Goal: Task Accomplishment & Management: Use online tool/utility

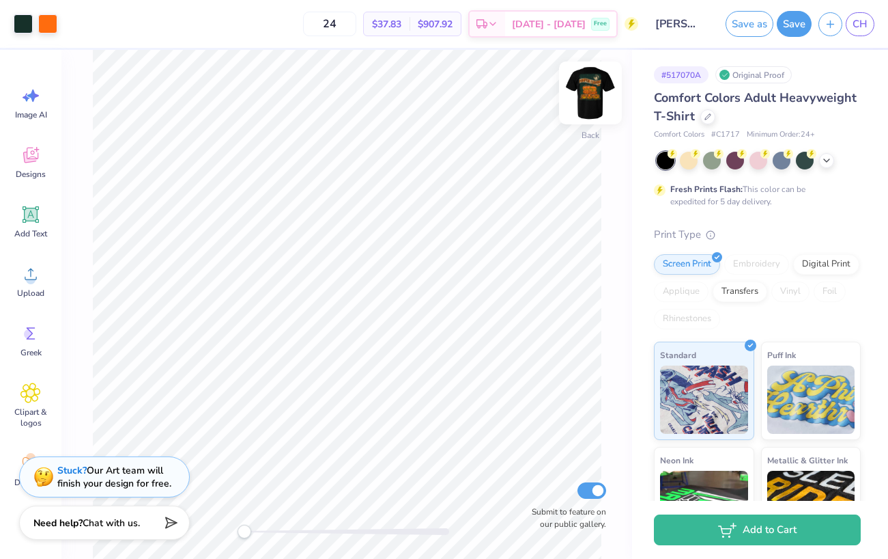
click at [582, 88] on img at bounding box center [590, 93] width 55 height 55
click at [587, 105] on img at bounding box center [590, 93] width 55 height 55
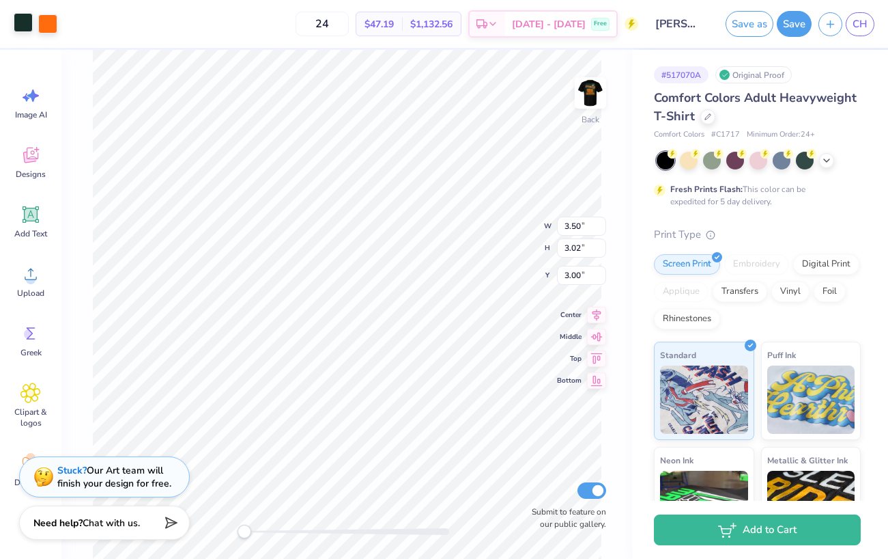
click at [16, 22] on div at bounding box center [23, 22] width 19 height 19
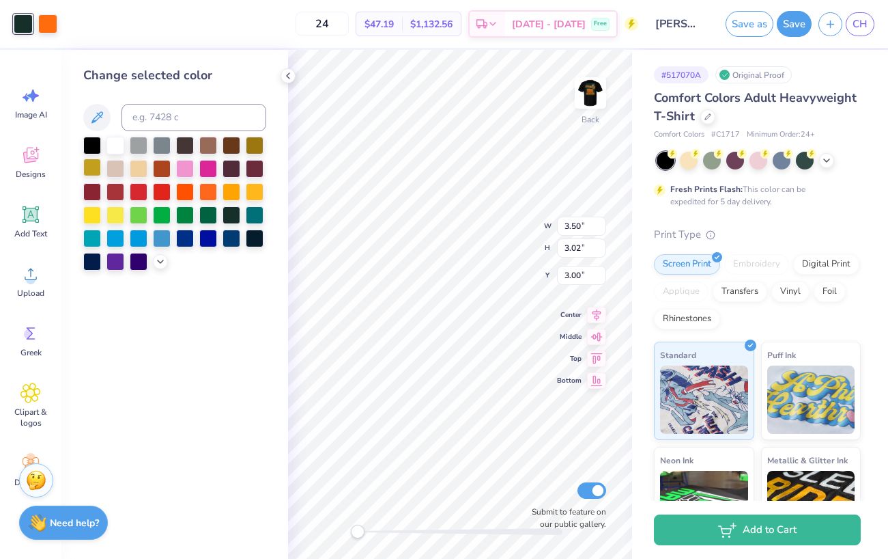
click at [95, 170] on div at bounding box center [92, 167] width 18 height 18
click at [259, 147] on div at bounding box center [255, 144] width 18 height 18
click at [115, 150] on div at bounding box center [116, 144] width 18 height 18
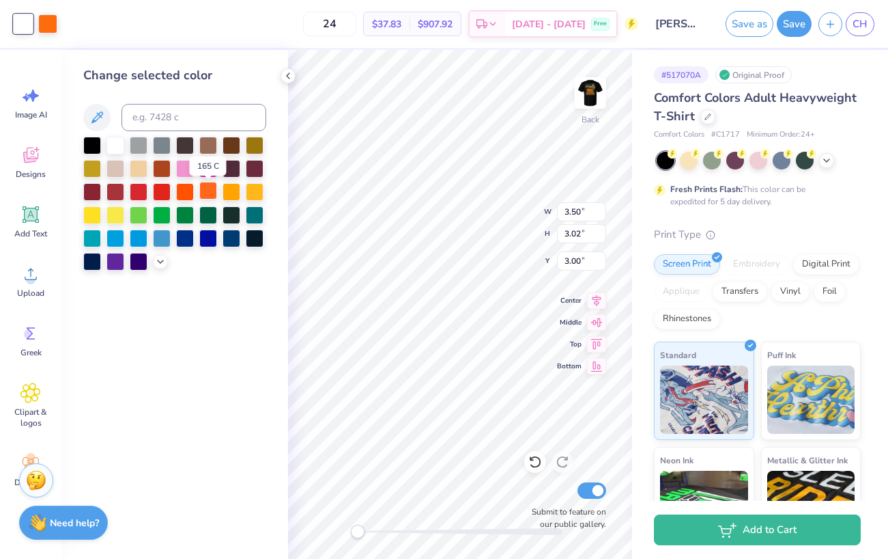
click at [210, 190] on div at bounding box center [208, 191] width 18 height 18
click at [183, 193] on div at bounding box center [185, 191] width 18 height 18
click at [259, 246] on div at bounding box center [255, 237] width 18 height 18
click at [537, 462] on icon at bounding box center [536, 462] width 14 height 14
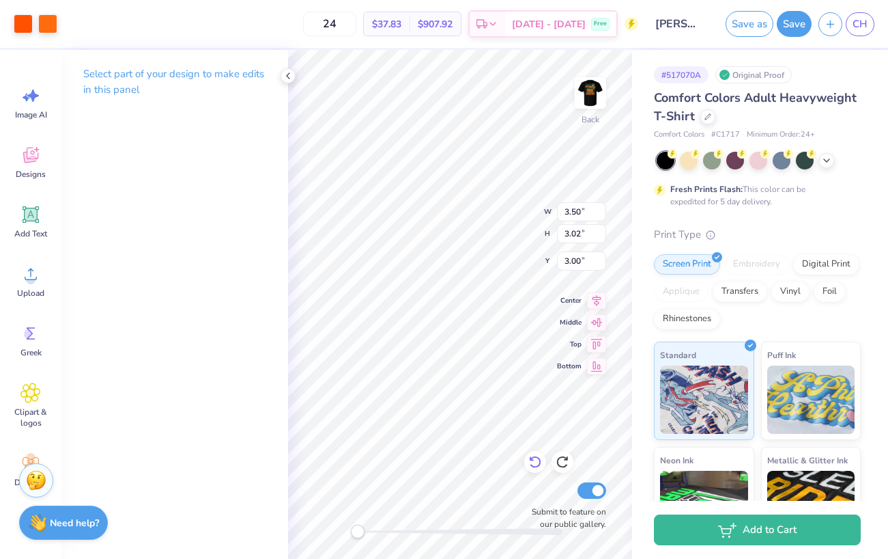
click at [537, 462] on icon at bounding box center [536, 462] width 14 height 14
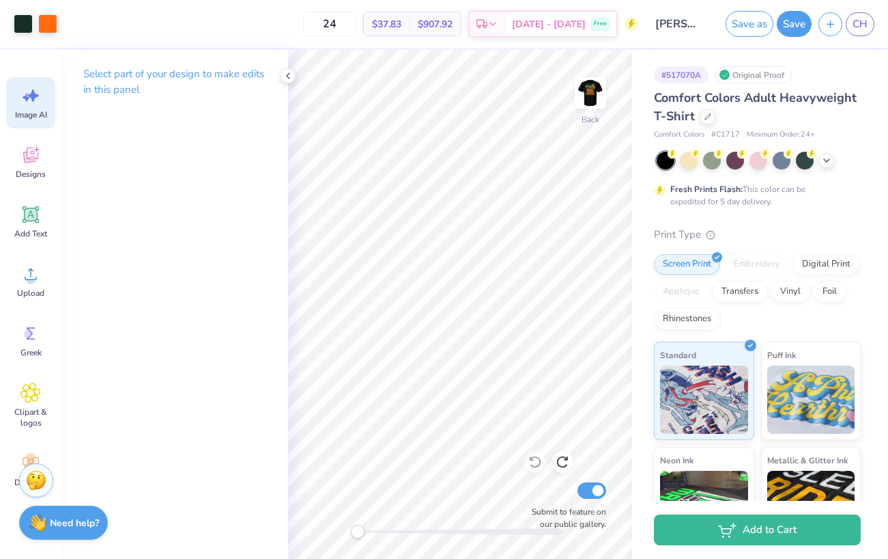
click at [38, 113] on span "Image AI" at bounding box center [31, 114] width 32 height 11
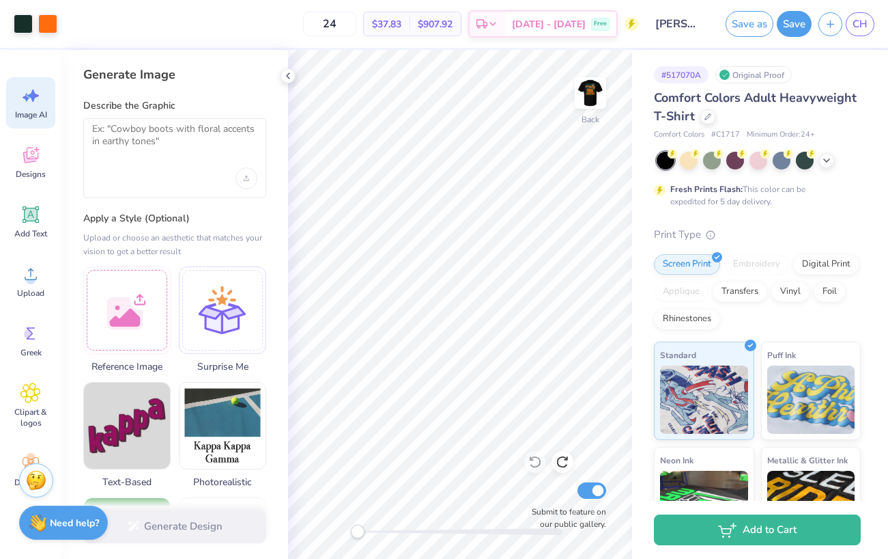
click at [194, 161] on div at bounding box center [174, 158] width 183 height 80
click at [164, 135] on textarea at bounding box center [174, 140] width 165 height 34
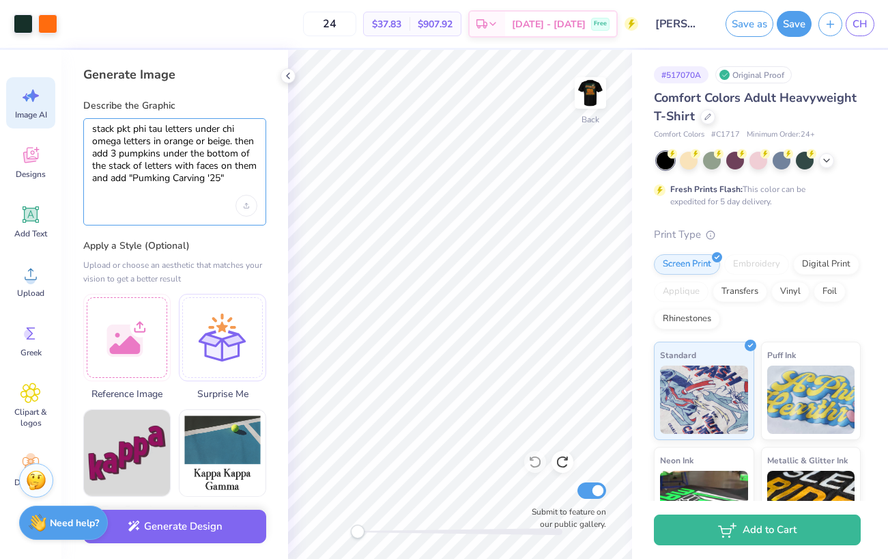
click at [152, 175] on textarea "stack pkt phi tau letters under chi omega letters in orange or beige. then add …" at bounding box center [174, 153] width 165 height 61
click at [154, 179] on textarea "stack pkt phi tau letters under chi omega letters in orange or beige. then add …" at bounding box center [174, 153] width 165 height 61
click at [172, 178] on textarea "stack pkt phi tau letters under chi omega letters in orange or beige. then add …" at bounding box center [174, 153] width 165 height 61
click at [175, 177] on textarea "stack pkt phi tau letters under chi omega letters in orange or beige. then add …" at bounding box center [174, 153] width 165 height 61
click at [237, 175] on textarea "stack pkt phi tau letters under chi omega letters in orange or beige. then add …" at bounding box center [174, 153] width 165 height 61
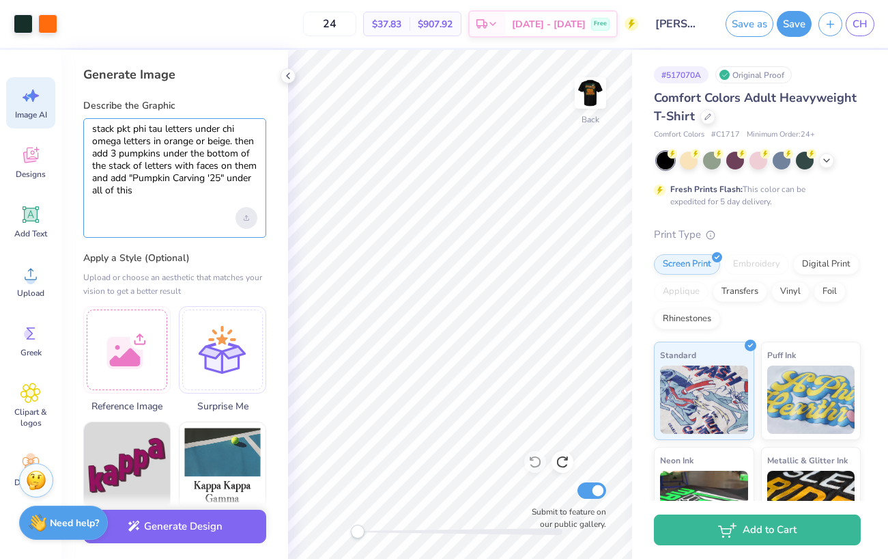
type textarea "stack pkt phi tau letters under chi omega letters in orange or beige. then add …"
click at [250, 223] on div "Upload image" at bounding box center [247, 218] width 22 height 22
click at [238, 210] on div "Upload image" at bounding box center [247, 218] width 22 height 22
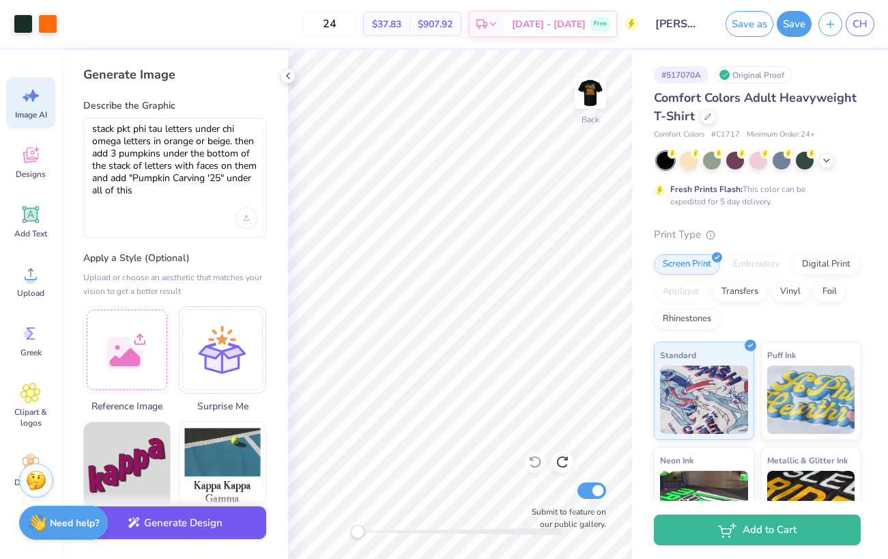
click at [202, 523] on button "Generate Design" at bounding box center [174, 522] width 183 height 33
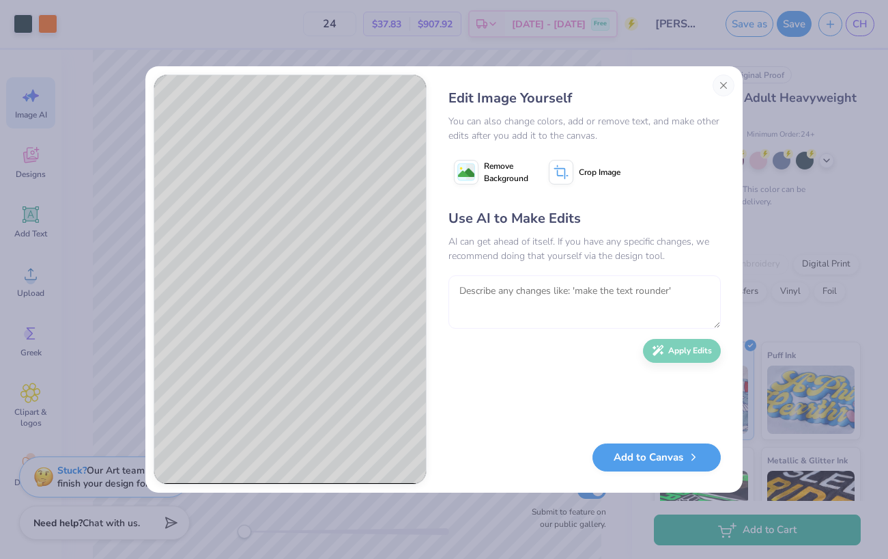
click at [531, 313] on textarea at bounding box center [585, 301] width 272 height 53
click at [576, 292] on textarea "redo this you need to have PKT Phi Tau letters separate but stacked" at bounding box center [585, 301] width 272 height 53
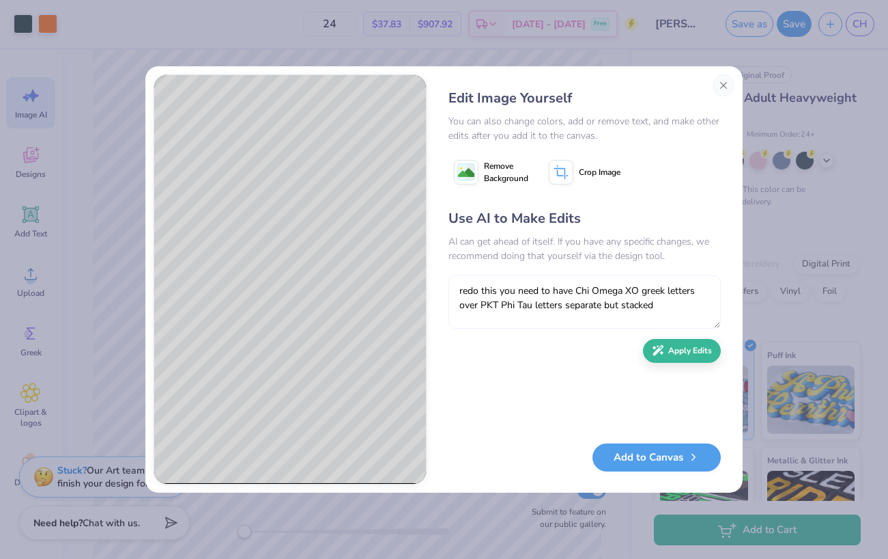
click at [688, 307] on textarea "redo this you need to have Chi Omega XO greek letters over PKT Phi Tau letters …" at bounding box center [585, 301] width 272 height 53
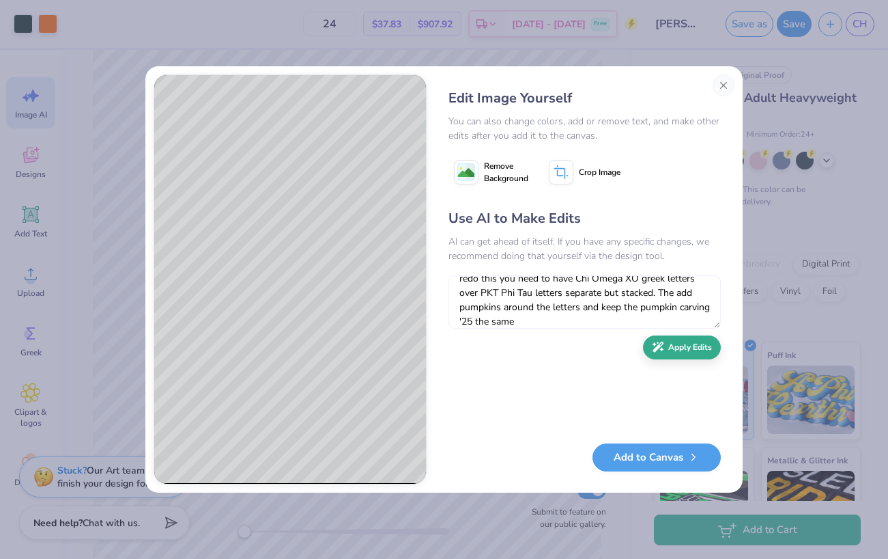
type textarea "redo this you need to have Chi Omega XO greek letters over PKT Phi Tau letters …"
click at [698, 346] on button "Apply Edits" at bounding box center [682, 347] width 78 height 24
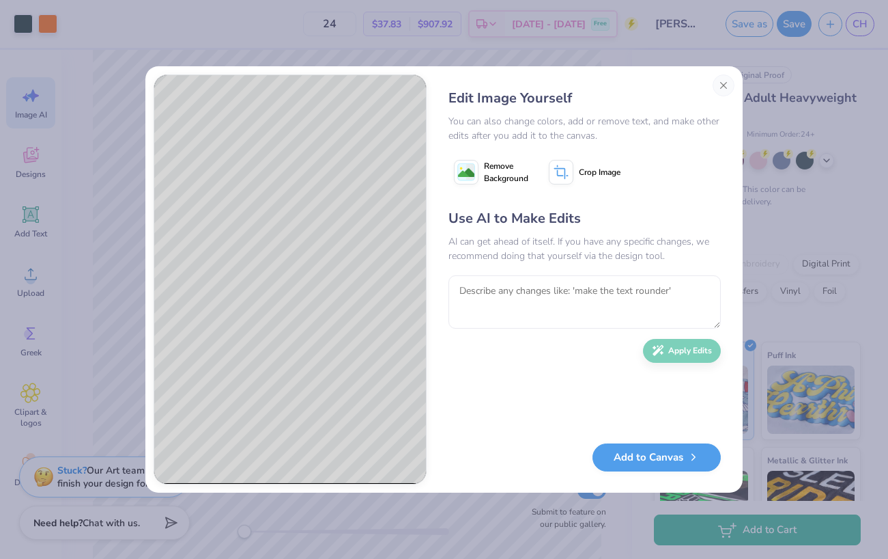
scroll to position [0, 0]
click at [601, 295] on textarea at bounding box center [585, 301] width 272 height 53
type textarea "t"
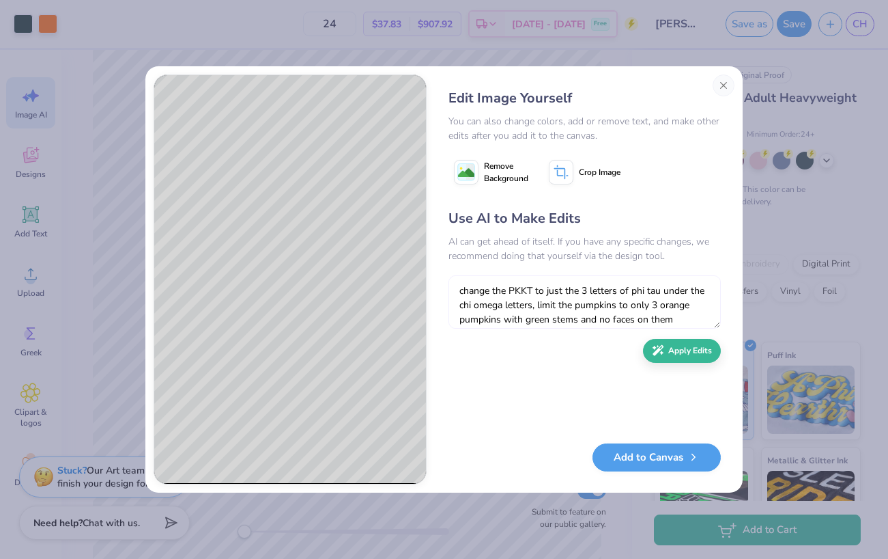
scroll to position [12, 0]
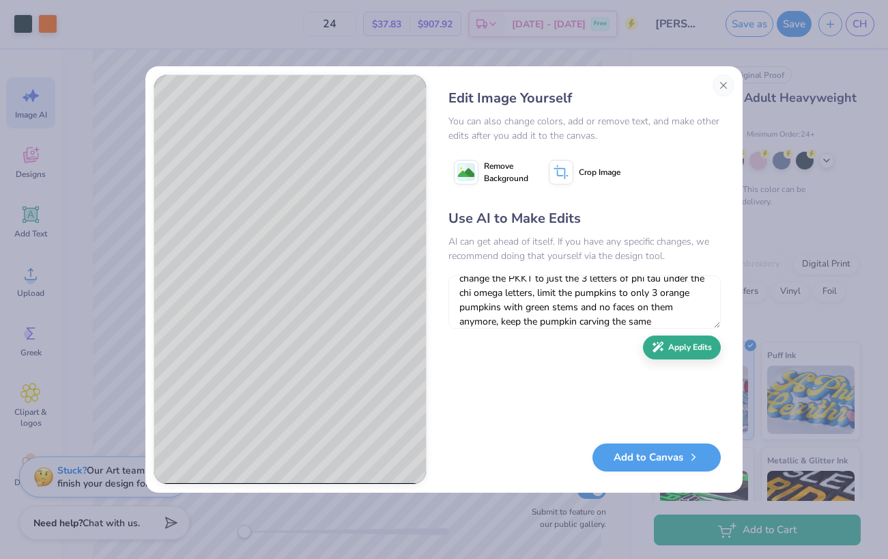
type textarea "change the PKKT to just the 3 letters of phi tau under the chi omega letters, l…"
click at [688, 349] on button "Apply Edits" at bounding box center [682, 347] width 78 height 24
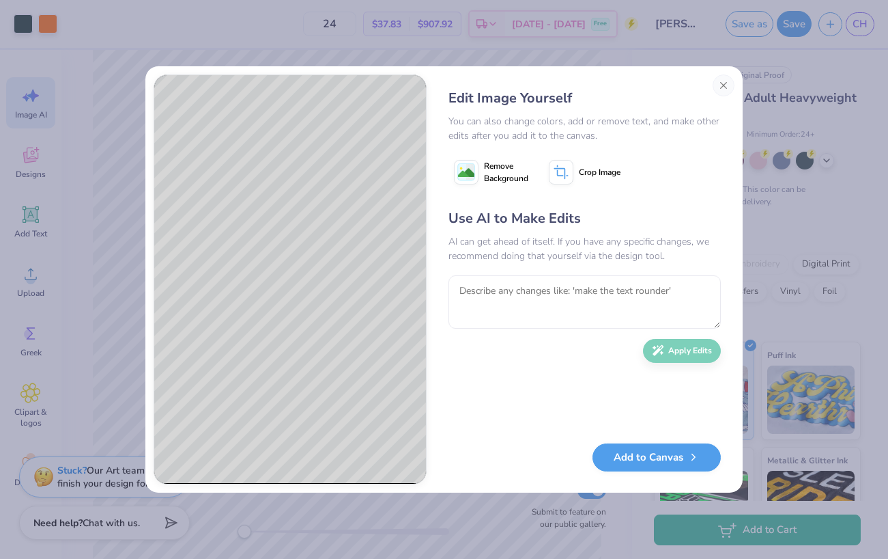
scroll to position [0, 0]
click at [722, 88] on button "Close" at bounding box center [724, 85] width 22 height 22
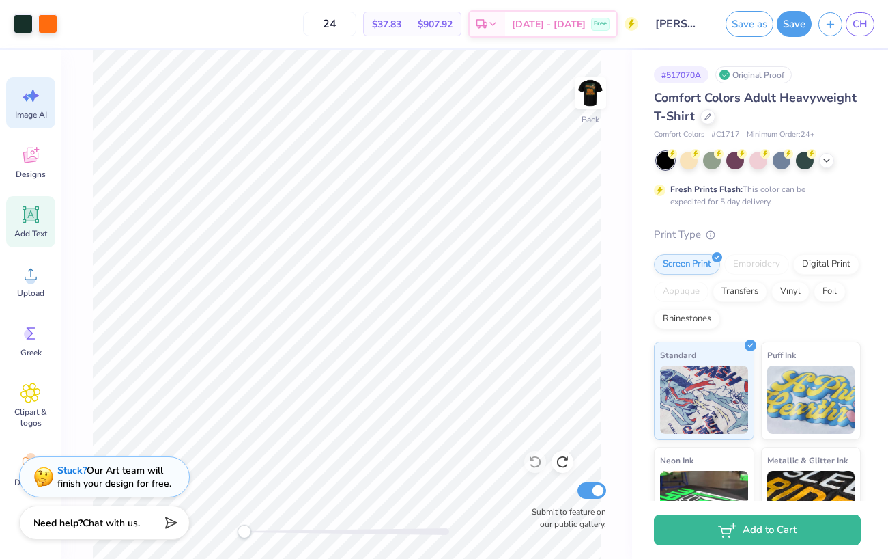
click at [38, 226] on div "Add Text" at bounding box center [30, 221] width 49 height 51
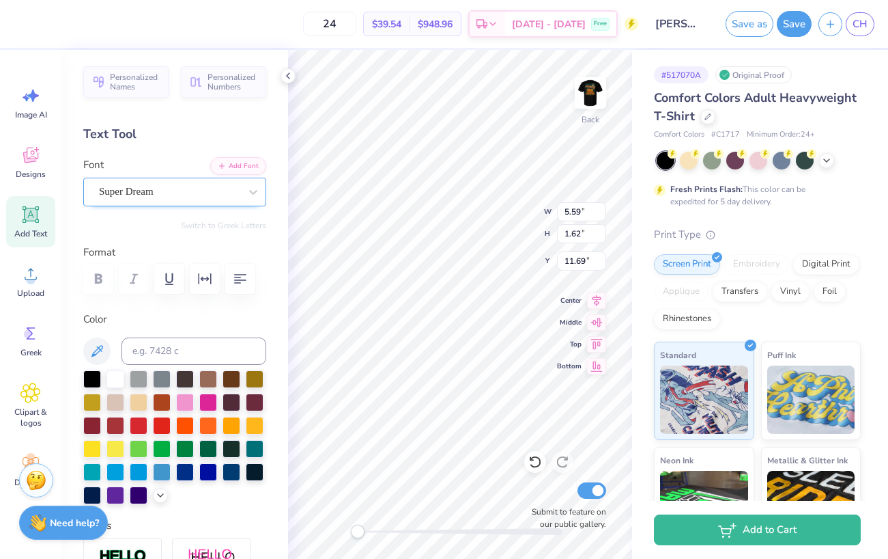
click at [238, 191] on div "Super Dream" at bounding box center [169, 191] width 143 height 21
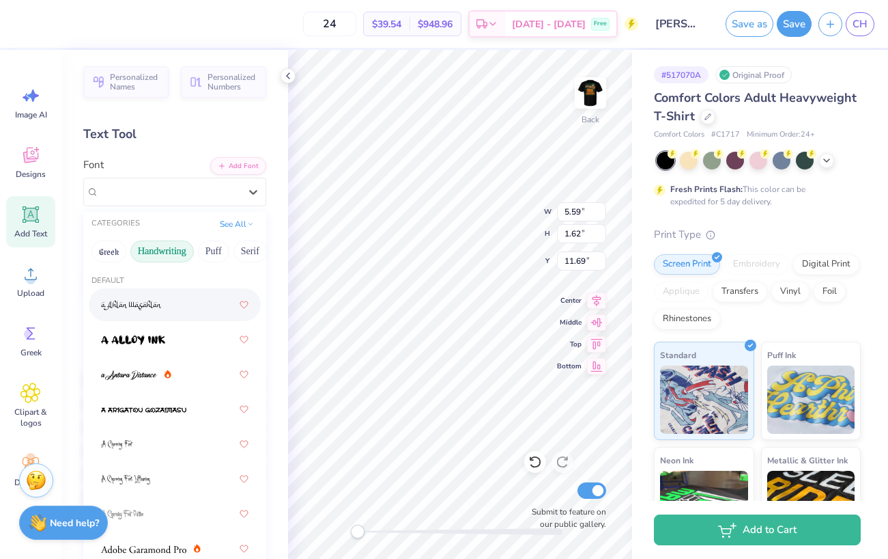
click at [168, 252] on button "Handwriting" at bounding box center [162, 251] width 64 height 22
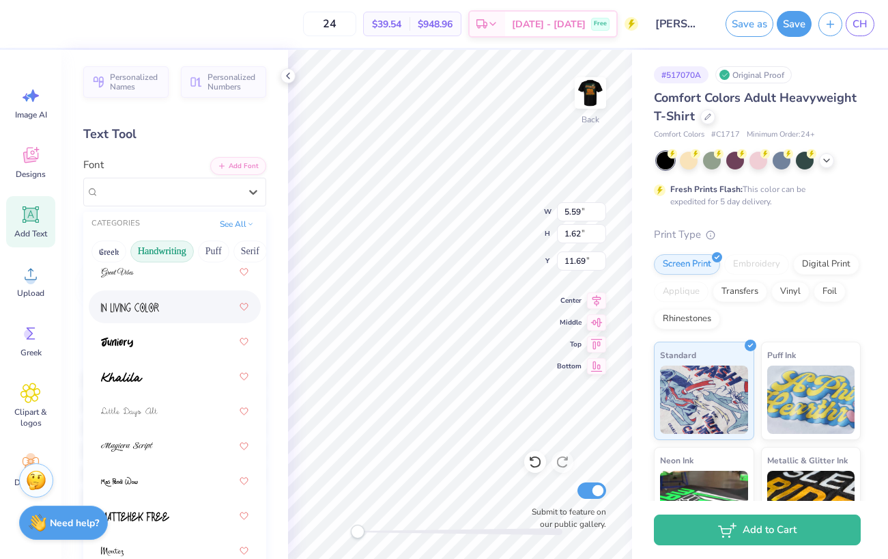
scroll to position [313, 0]
click at [158, 349] on div at bounding box center [174, 340] width 147 height 25
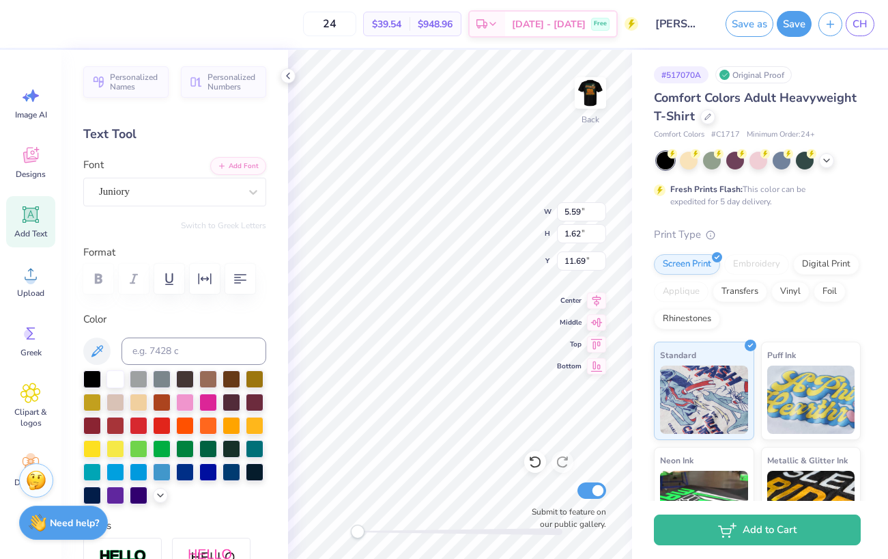
scroll to position [0, 5]
type textarea "Pumpkin Carving '25"
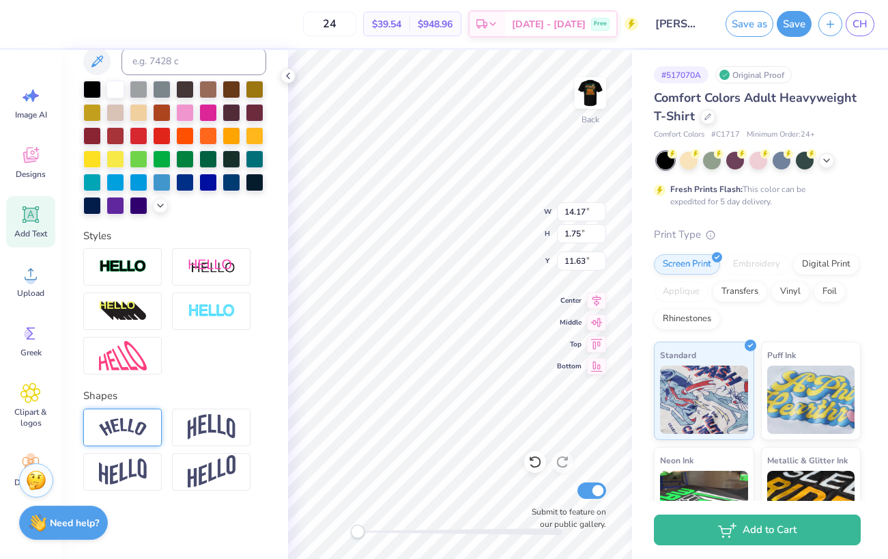
scroll to position [290, 0]
click at [184, 428] on div at bounding box center [211, 427] width 79 height 38
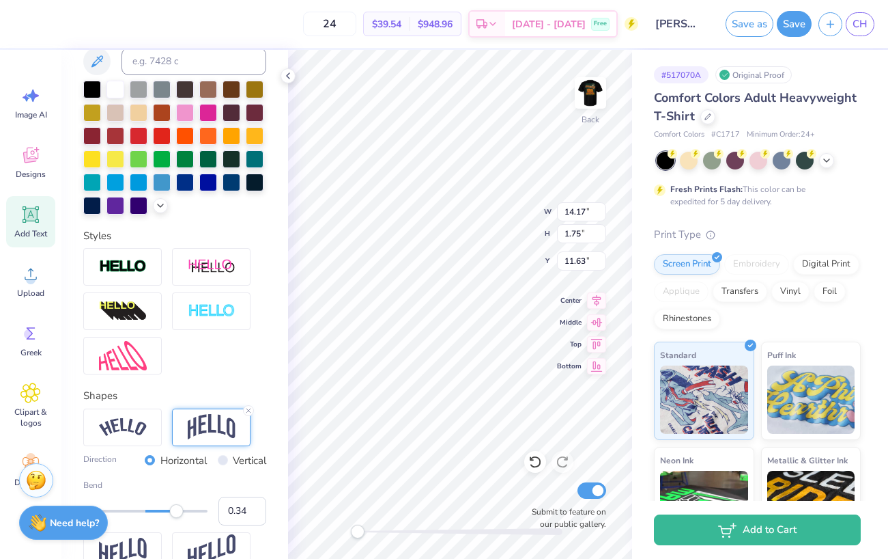
type input "0.32"
drag, startPoint x: 174, startPoint y: 513, endPoint x: 165, endPoint y: 513, distance: 8.9
click at [165, 513] on div "Accessibility label" at bounding box center [165, 511] width 14 height 14
type input "0.09"
drag, startPoint x: 165, startPoint y: 513, endPoint x: 150, endPoint y: 513, distance: 14.3
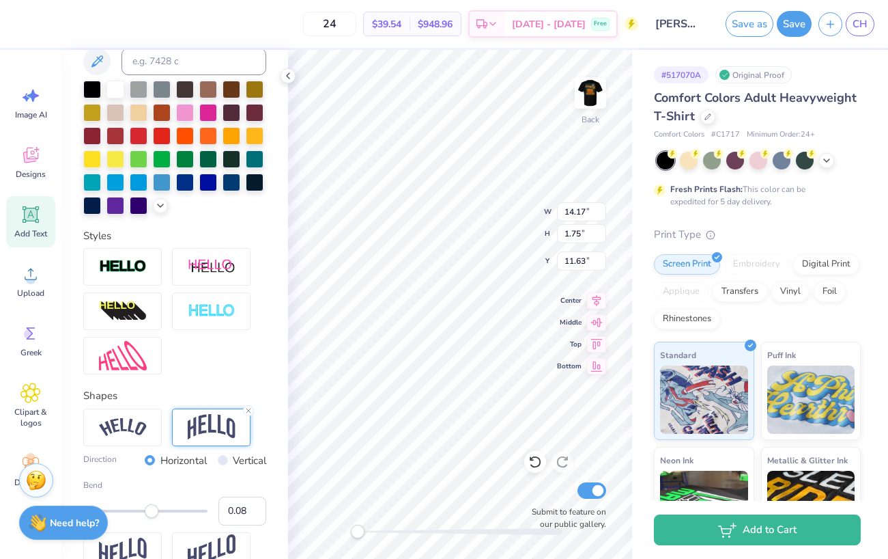
click at [150, 513] on div "Accessibility label" at bounding box center [152, 511] width 14 height 14
type input "-0.16"
drag, startPoint x: 150, startPoint y: 513, endPoint x: 135, endPoint y: 513, distance: 15.7
click at [135, 513] on div "Accessibility label" at bounding box center [139, 511] width 14 height 14
click at [210, 137] on div at bounding box center [208, 135] width 18 height 18
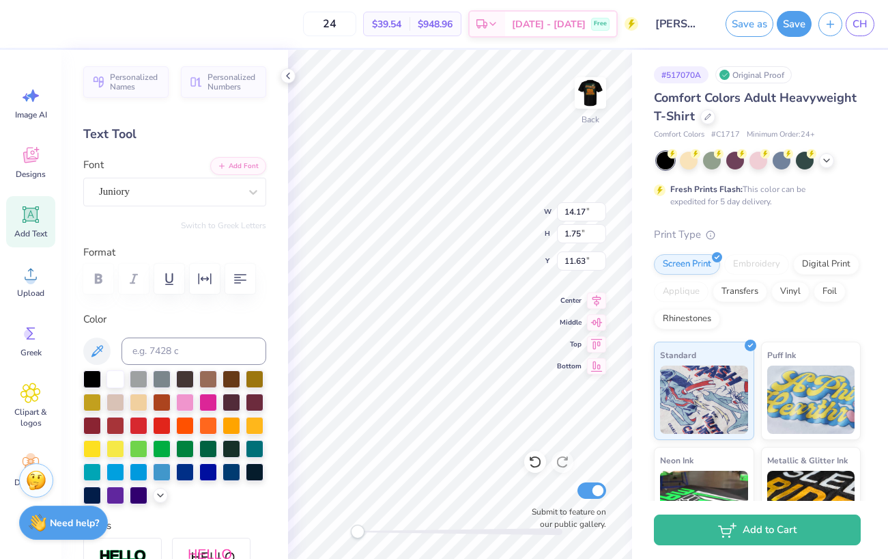
scroll to position [0, 0]
click at [105, 345] on button at bounding box center [96, 350] width 27 height 27
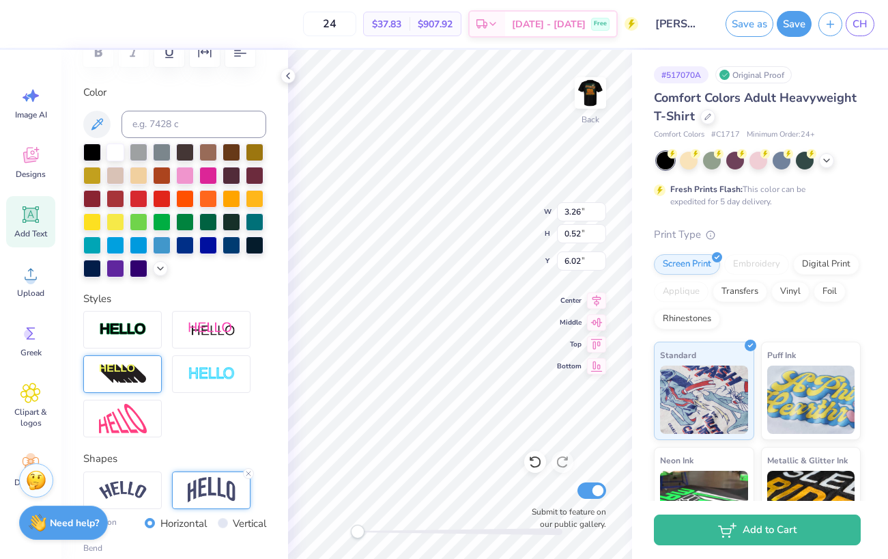
scroll to position [227, 0]
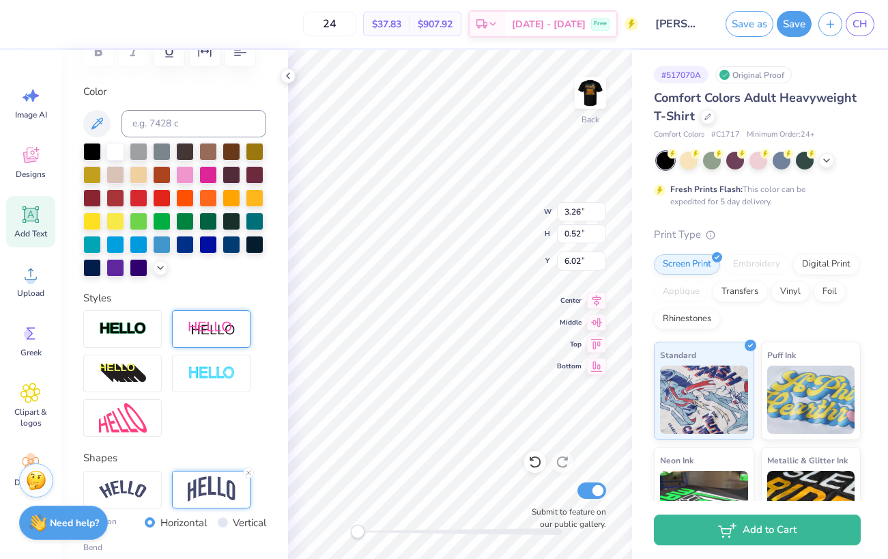
click at [193, 338] on div at bounding box center [211, 329] width 79 height 38
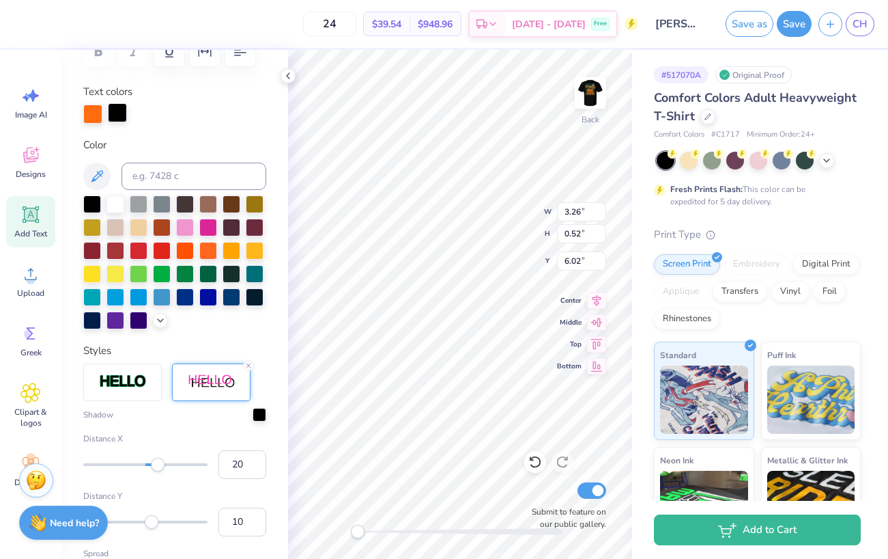
click at [119, 120] on div at bounding box center [117, 112] width 19 height 19
click at [223, 276] on div at bounding box center [232, 273] width 18 height 18
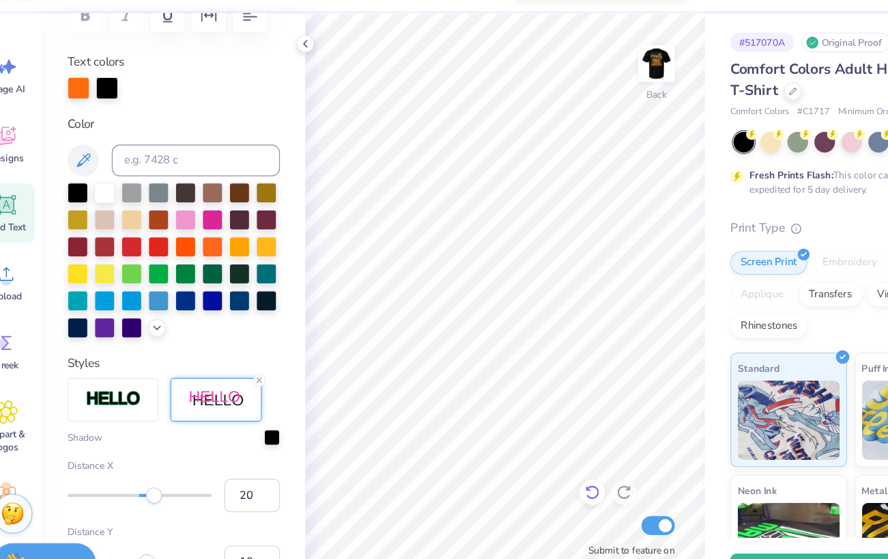
click at [529, 455] on icon at bounding box center [536, 462] width 14 height 14
click at [557, 456] on icon at bounding box center [563, 462] width 12 height 12
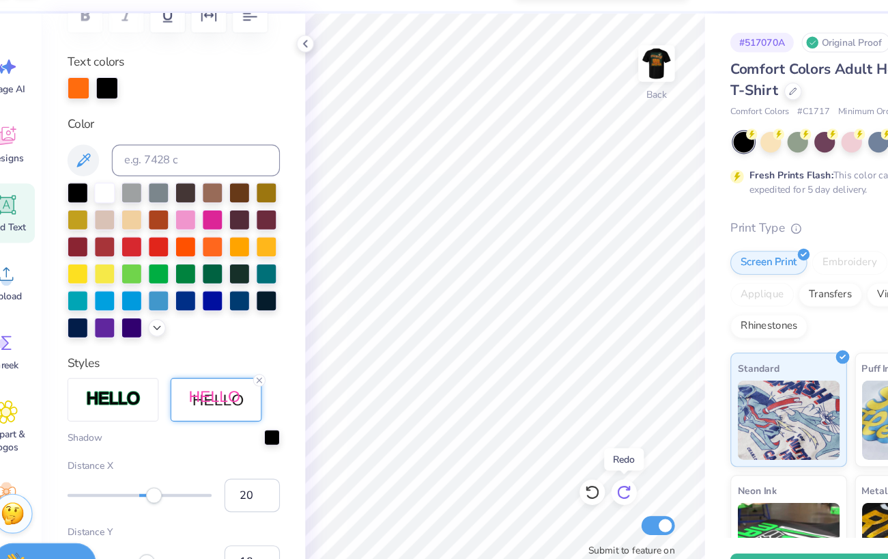
click at [557, 456] on icon at bounding box center [563, 462] width 12 height 12
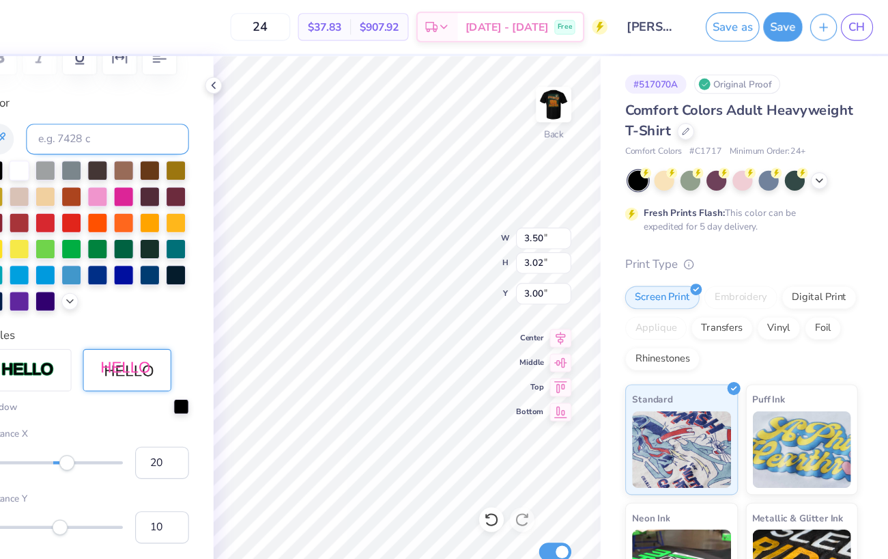
scroll to position [205, 0]
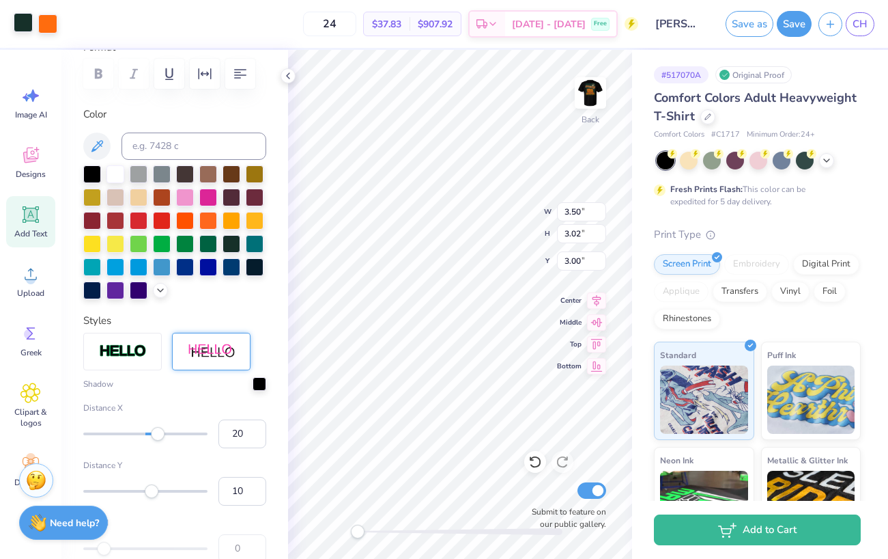
click at [24, 27] on div at bounding box center [23, 22] width 19 height 19
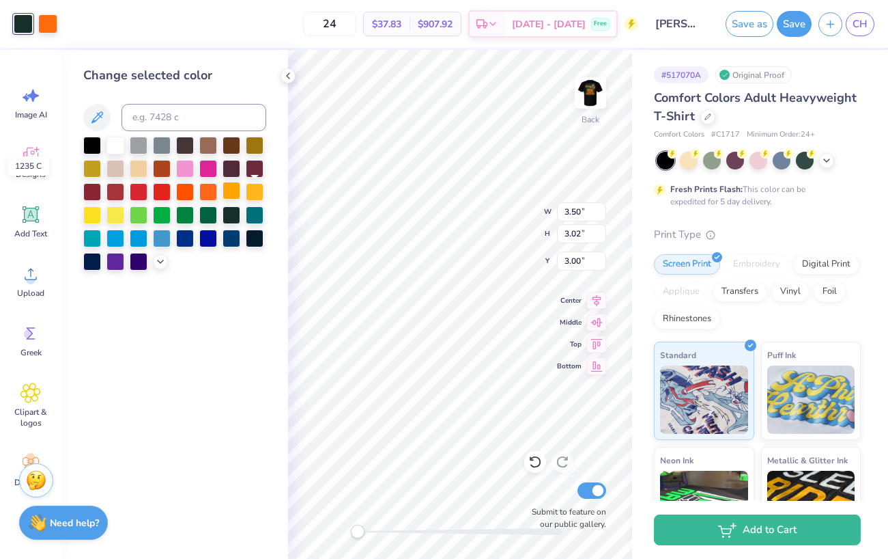
click at [234, 195] on div at bounding box center [232, 191] width 18 height 18
click at [251, 194] on div at bounding box center [255, 191] width 18 height 18
click at [235, 195] on div at bounding box center [232, 191] width 18 height 18
click at [161, 153] on div at bounding box center [162, 144] width 18 height 18
click at [141, 152] on div at bounding box center [139, 144] width 18 height 18
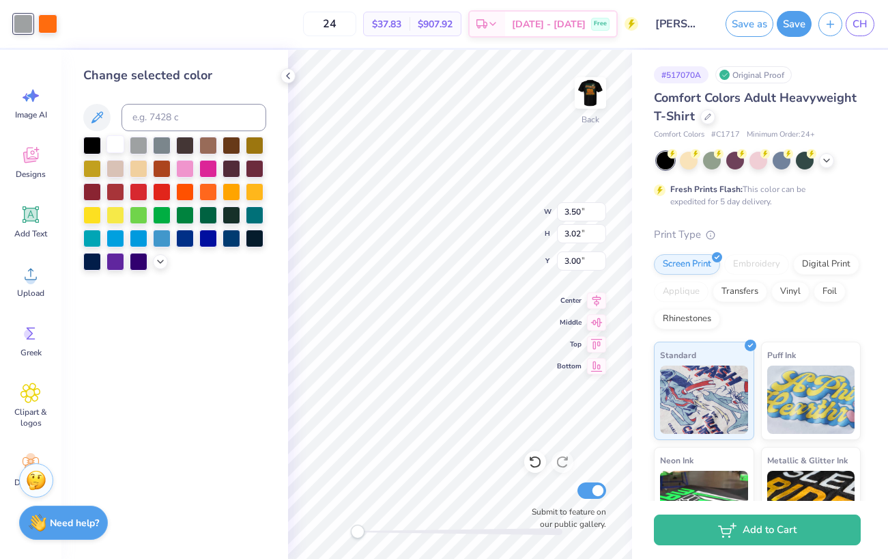
click at [110, 152] on div at bounding box center [116, 144] width 18 height 18
click at [187, 192] on div at bounding box center [185, 191] width 18 height 18
click at [205, 195] on div at bounding box center [208, 191] width 18 height 18
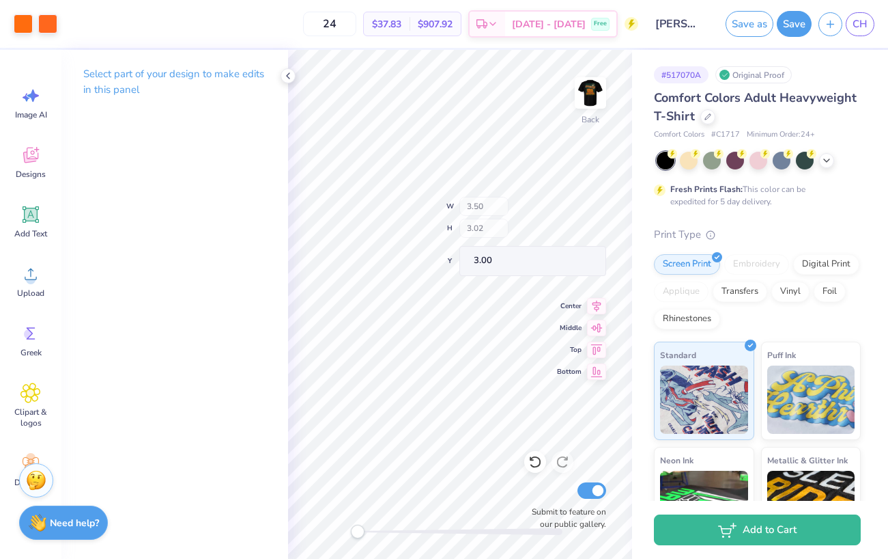
type input "1.07"
type input "1.26"
type input "4.74"
click at [20, 25] on div at bounding box center [23, 22] width 19 height 19
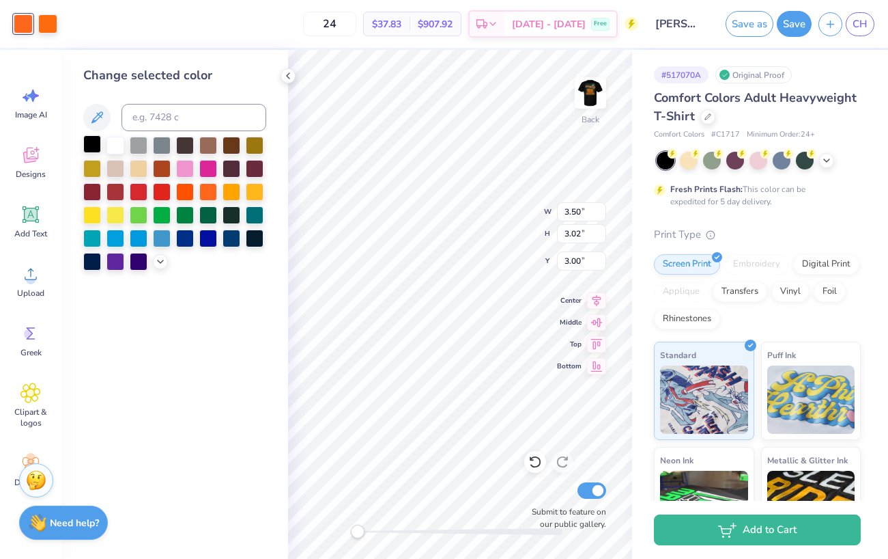
click at [90, 150] on div at bounding box center [92, 144] width 18 height 18
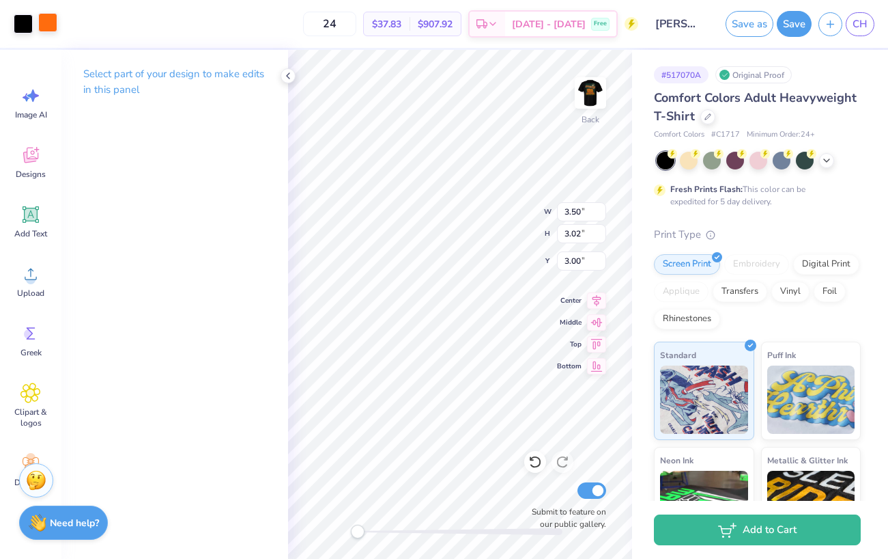
click at [46, 24] on div at bounding box center [47, 22] width 19 height 19
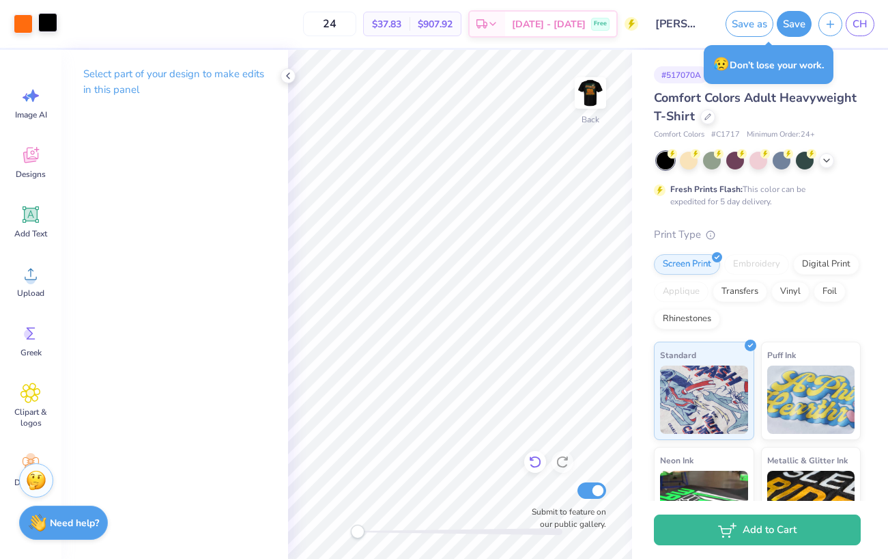
click at [539, 462] on icon at bounding box center [536, 462] width 14 height 14
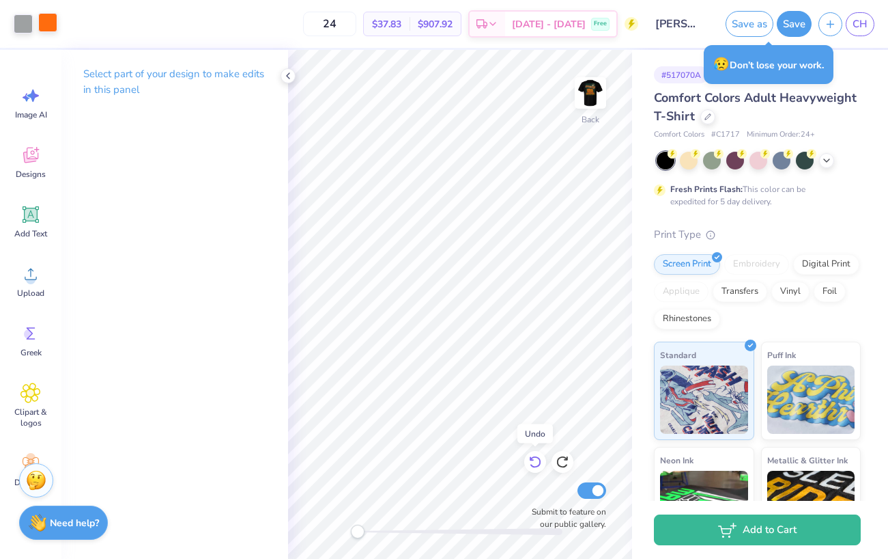
click at [539, 462] on icon at bounding box center [536, 462] width 14 height 14
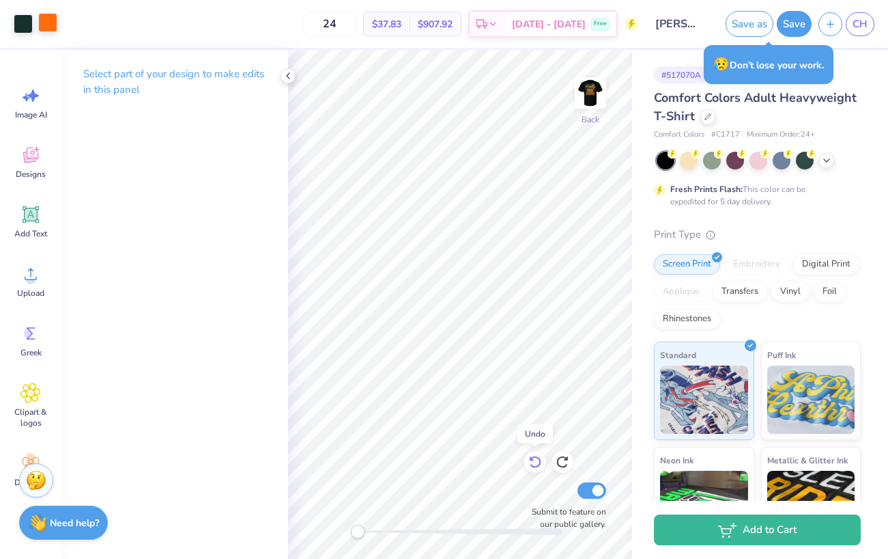
click at [539, 462] on icon at bounding box center [536, 462] width 14 height 14
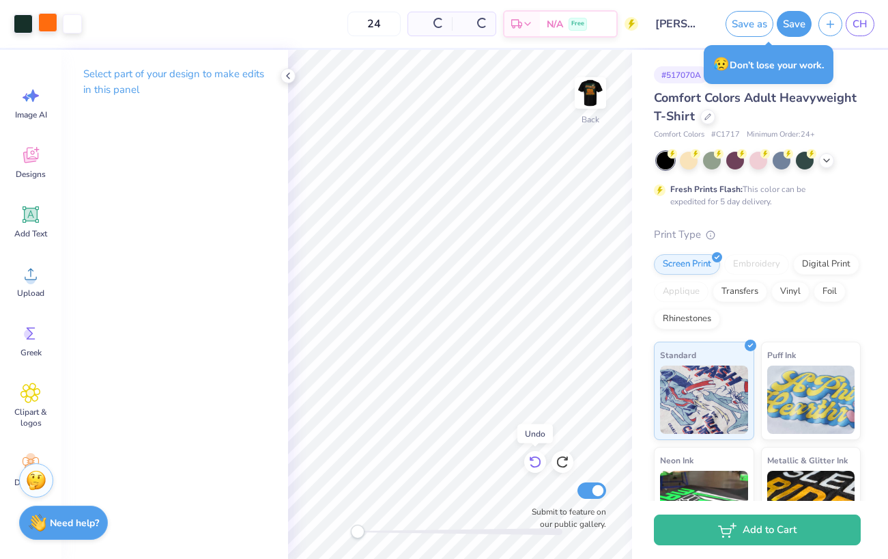
click at [539, 462] on icon at bounding box center [536, 462] width 14 height 14
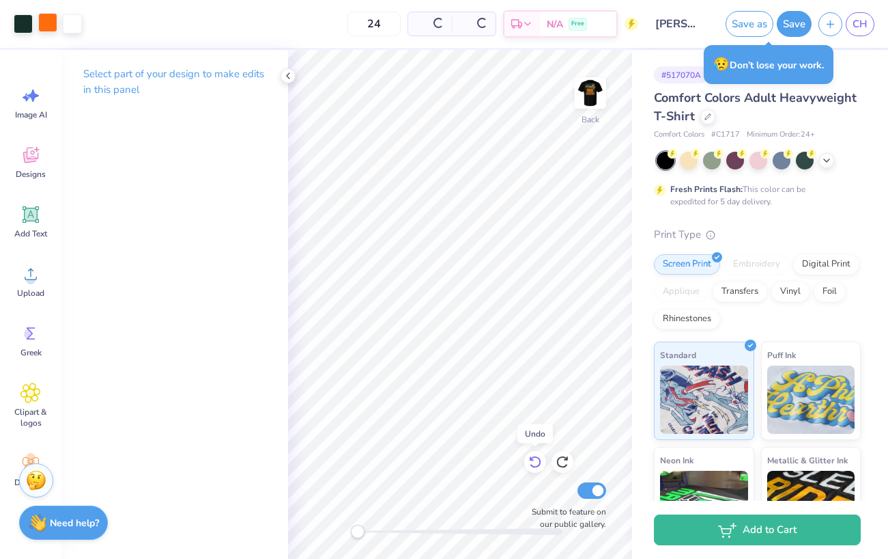
click at [539, 462] on icon at bounding box center [536, 462] width 14 height 14
click at [567, 461] on icon at bounding box center [563, 462] width 14 height 14
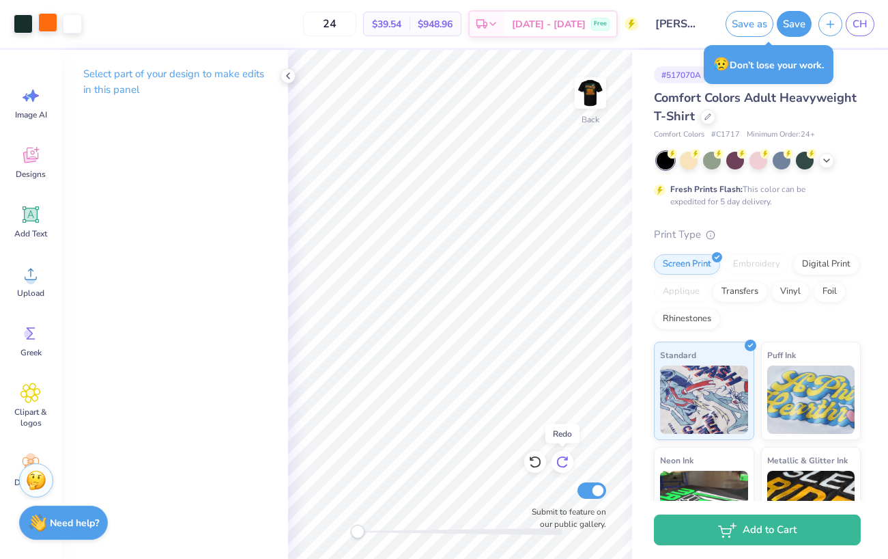
click at [567, 461] on icon at bounding box center [563, 462] width 14 height 14
click at [65, 520] on strong "Need help?" at bounding box center [74, 520] width 49 height 13
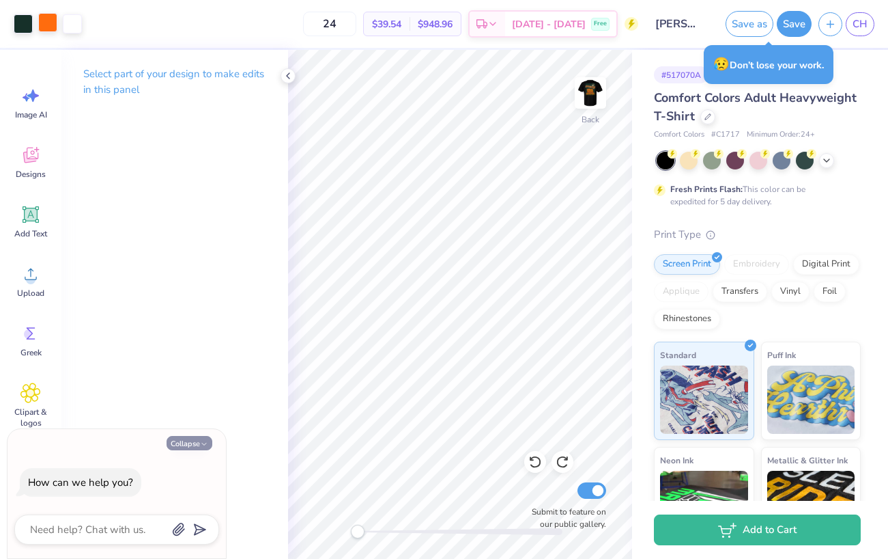
click at [200, 442] on icon "button" at bounding box center [204, 444] width 8 height 8
type textarea "x"
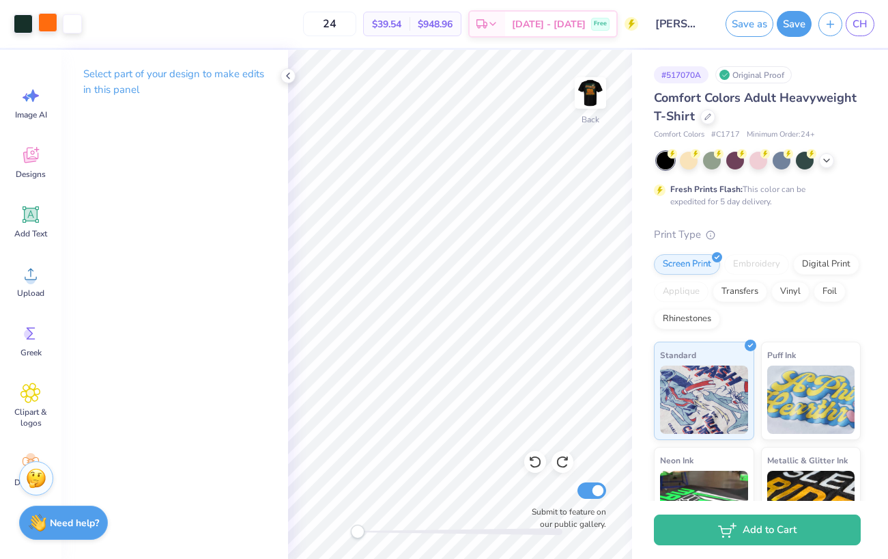
click at [37, 477] on img at bounding box center [36, 478] width 20 height 20
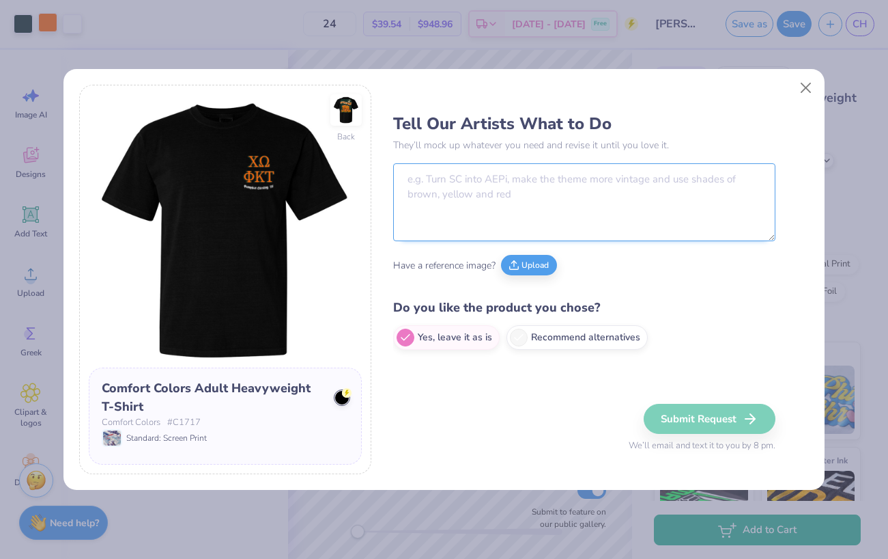
click at [466, 221] on textarea at bounding box center [584, 202] width 382 height 78
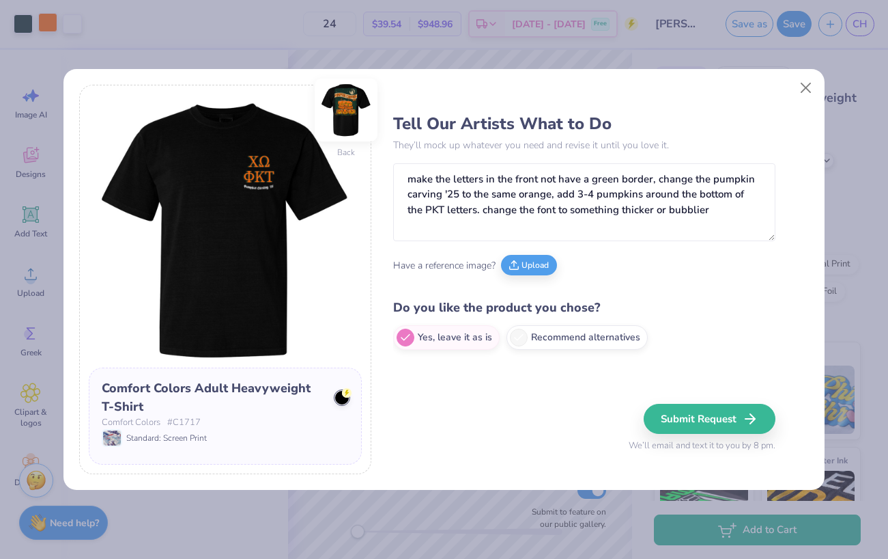
click at [343, 114] on img at bounding box center [346, 110] width 63 height 63
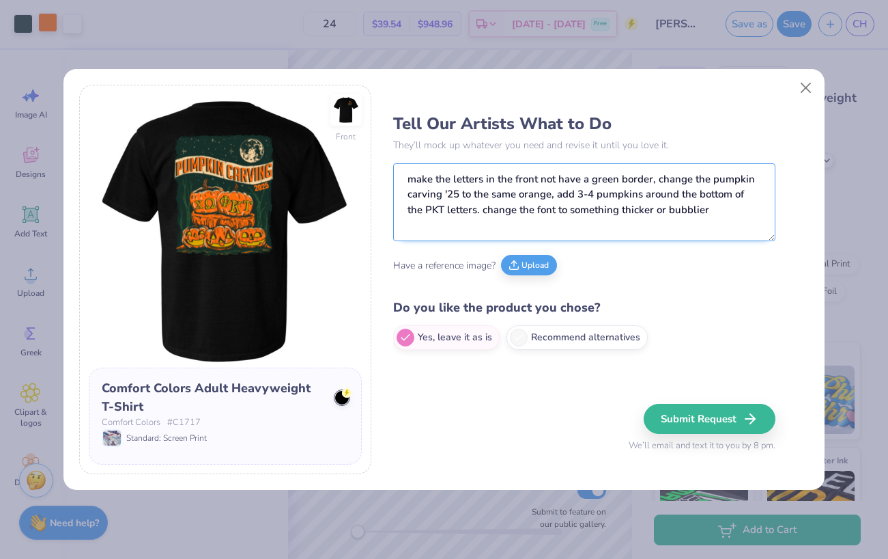
click at [721, 208] on textarea "make the letters in the front not have a green border, change the pumpkin carvi…" at bounding box center [584, 202] width 382 height 78
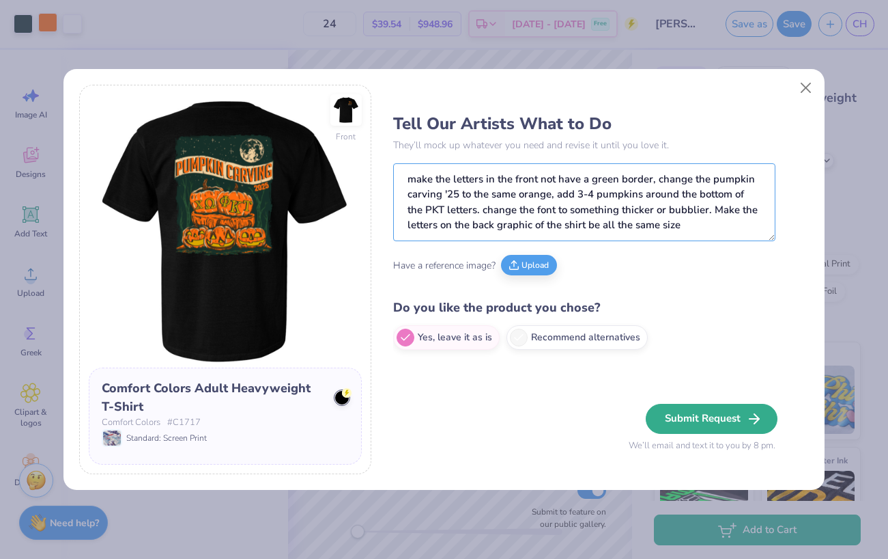
type textarea "make the letters in the front not have a green border, change the pumpkin carvi…"
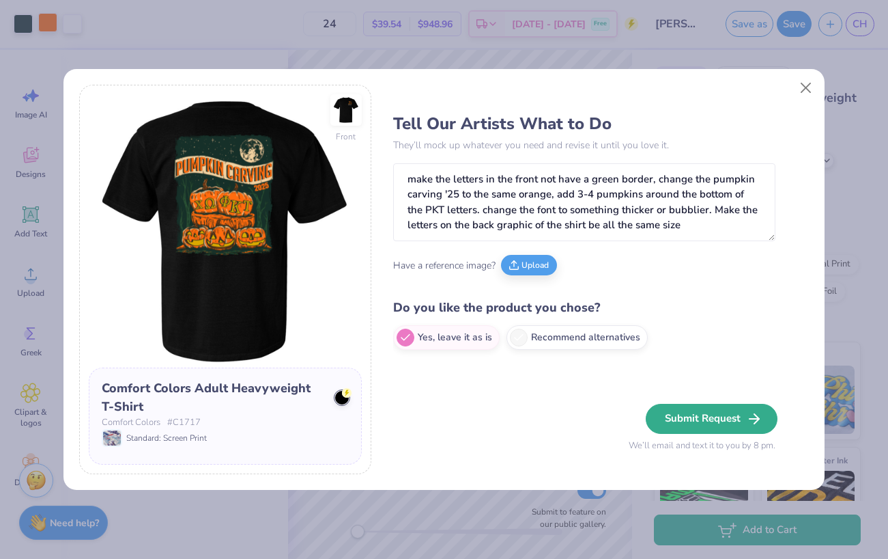
click at [725, 412] on button "Submit Request" at bounding box center [712, 419] width 132 height 30
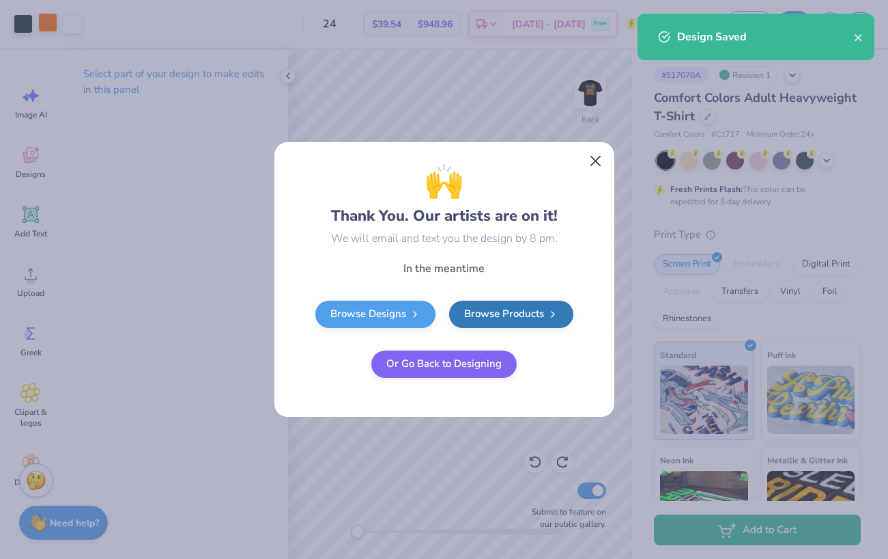
click at [589, 156] on button "Close" at bounding box center [595, 161] width 26 height 26
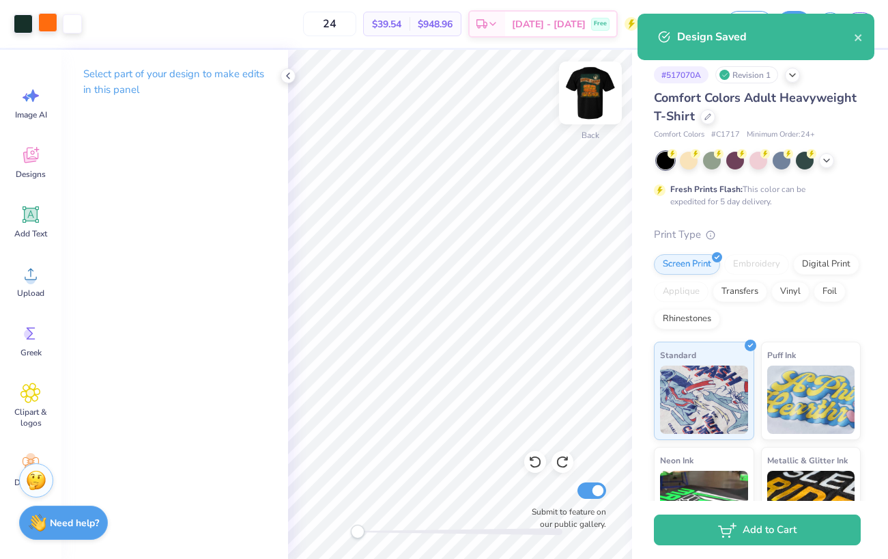
click at [589, 81] on img at bounding box center [590, 93] width 55 height 55
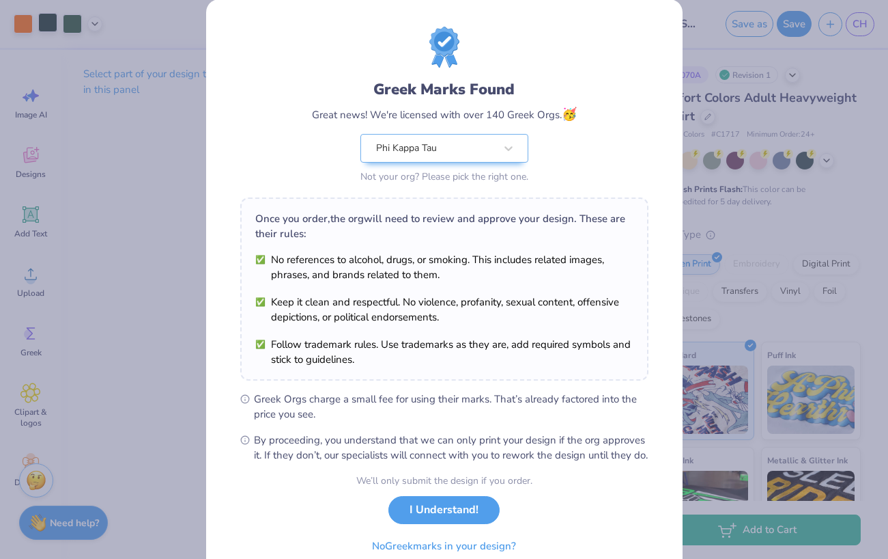
scroll to position [34, 0]
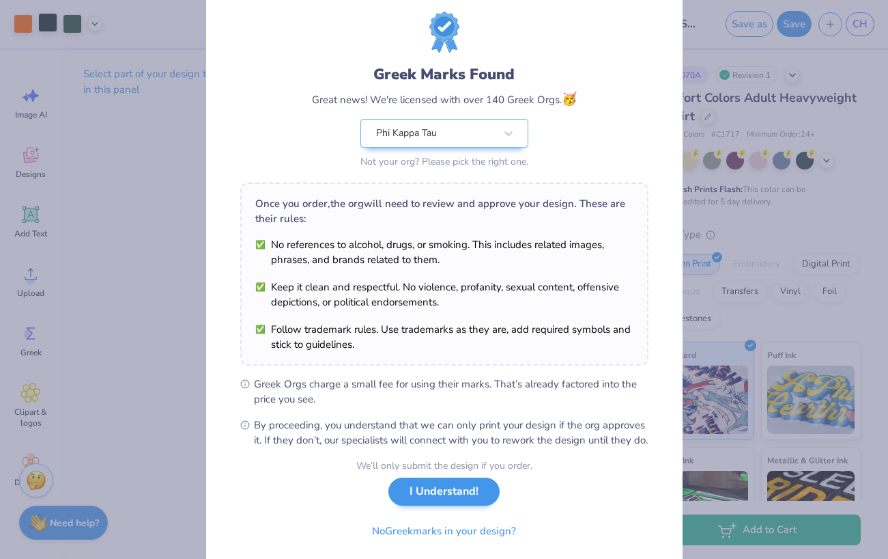
click at [464, 505] on button "I Understand!" at bounding box center [444, 491] width 111 height 28
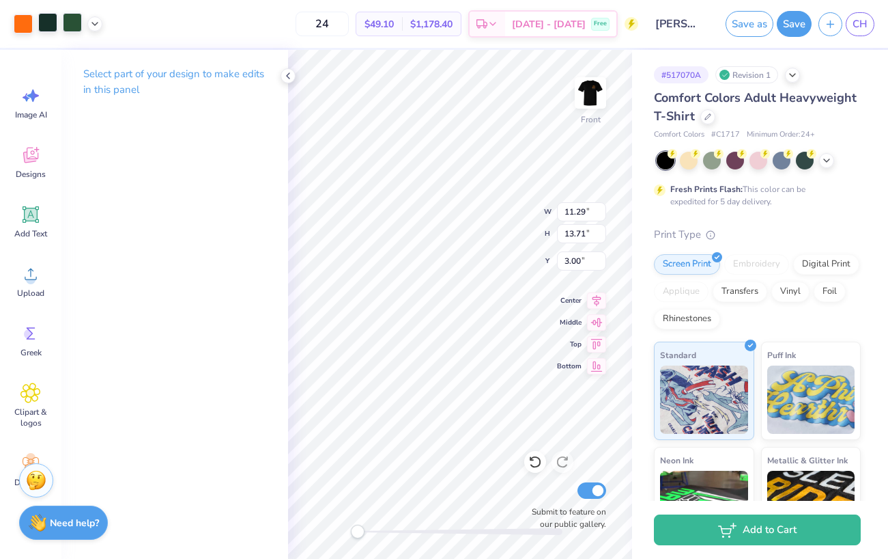
click at [76, 27] on div at bounding box center [72, 22] width 19 height 19
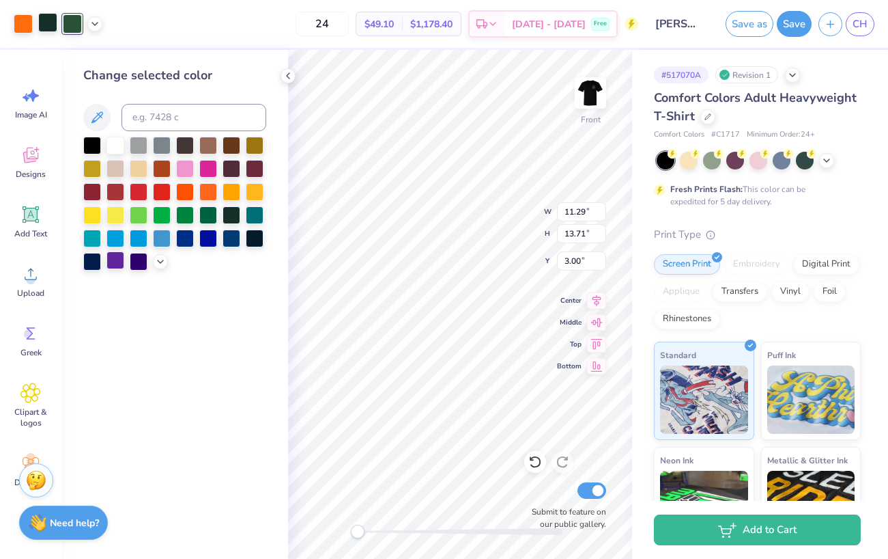
click at [114, 265] on div at bounding box center [116, 260] width 18 height 18
click at [537, 460] on icon at bounding box center [536, 462] width 14 height 14
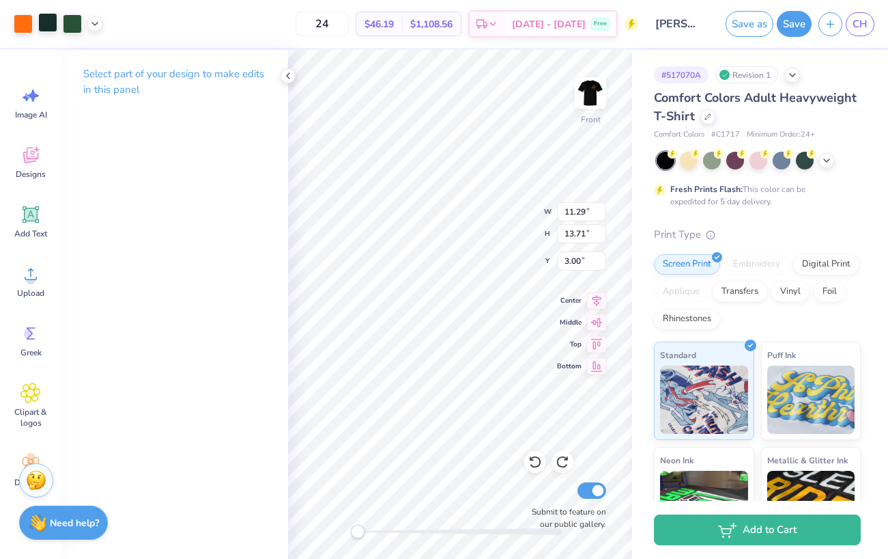
click at [45, 24] on div at bounding box center [47, 22] width 19 height 19
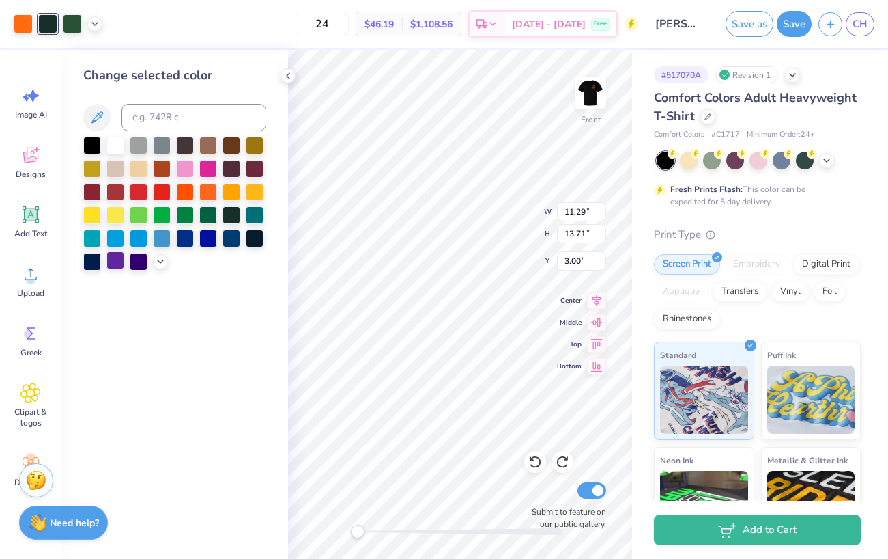
click at [120, 264] on div at bounding box center [116, 260] width 18 height 18
click at [135, 268] on div at bounding box center [139, 260] width 18 height 18
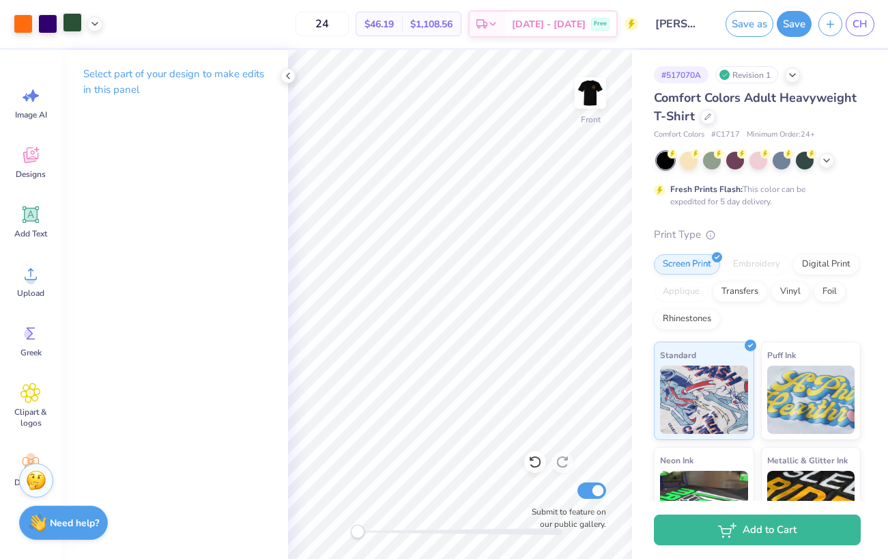
click at [71, 27] on div at bounding box center [72, 22] width 19 height 19
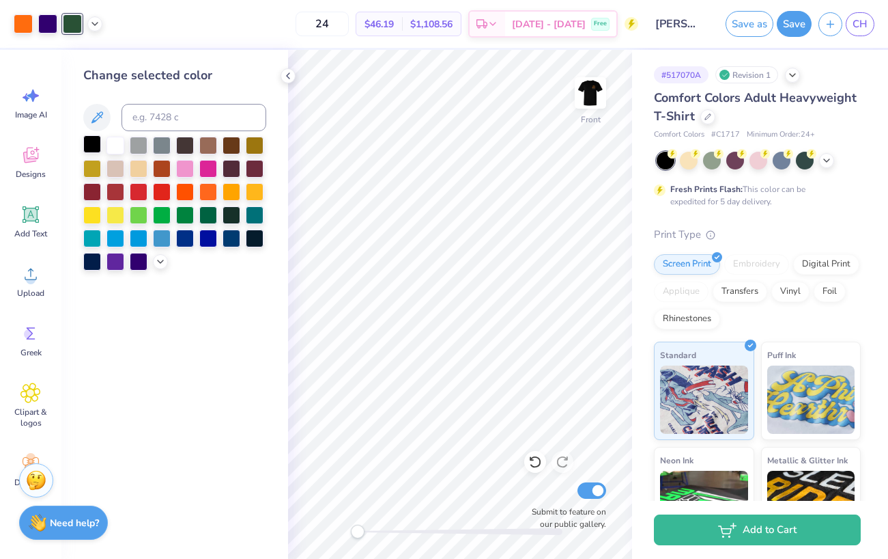
click at [93, 140] on div at bounding box center [92, 144] width 18 height 18
click at [593, 90] on img at bounding box center [590, 93] width 55 height 55
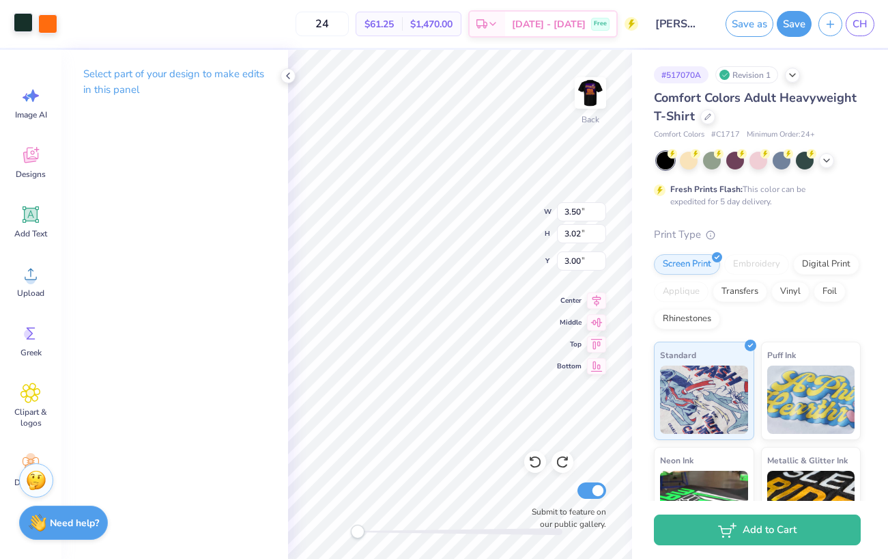
click at [17, 19] on div at bounding box center [23, 22] width 19 height 19
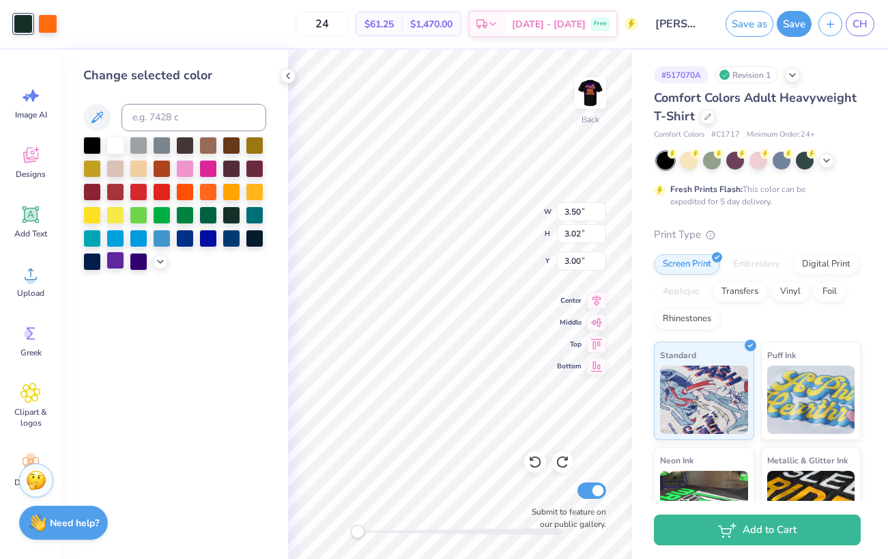
click at [115, 255] on div at bounding box center [116, 260] width 18 height 18
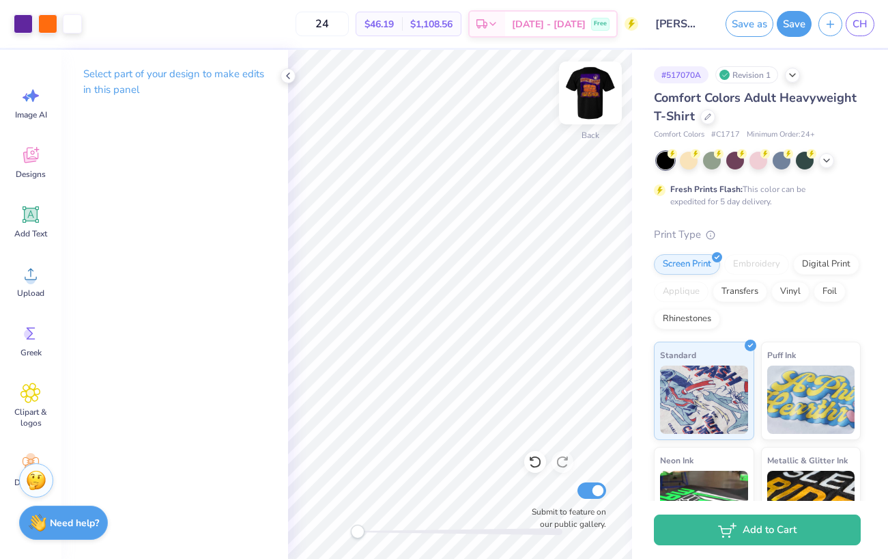
click at [589, 91] on img at bounding box center [590, 93] width 55 height 55
click at [536, 466] on icon at bounding box center [536, 462] width 14 height 14
click at [535, 466] on icon at bounding box center [536, 462] width 14 height 14
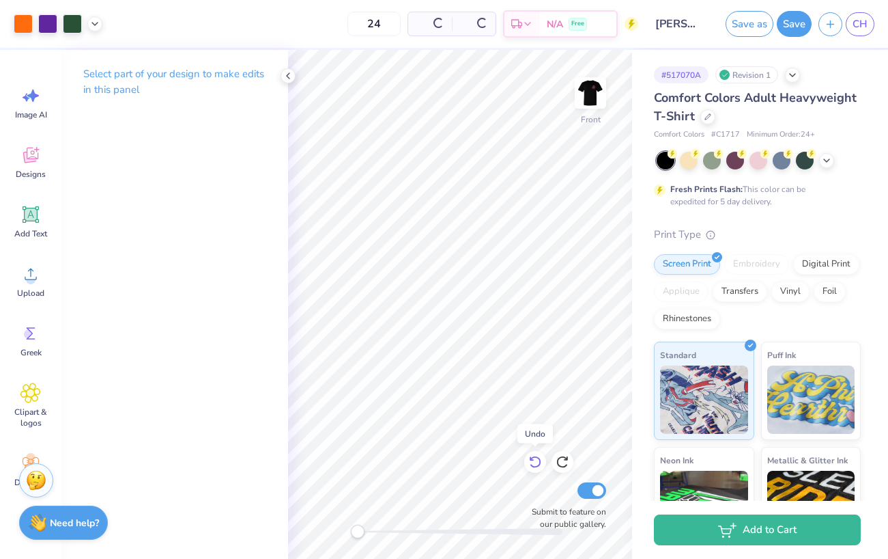
click at [535, 466] on icon at bounding box center [536, 462] width 14 height 14
click at [560, 466] on icon at bounding box center [563, 462] width 12 height 12
click at [559, 466] on icon at bounding box center [563, 462] width 12 height 12
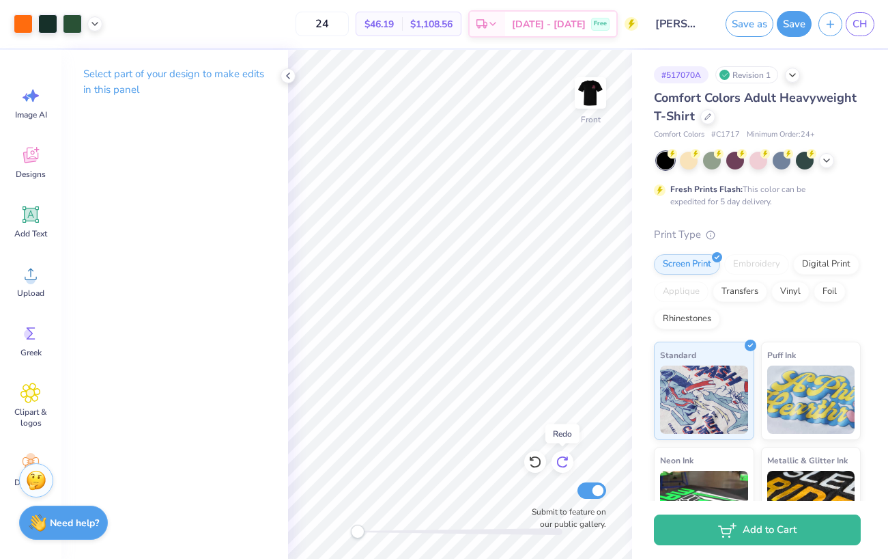
click at [559, 466] on icon at bounding box center [563, 462] width 14 height 14
click at [793, 26] on button "Save" at bounding box center [794, 22] width 35 height 26
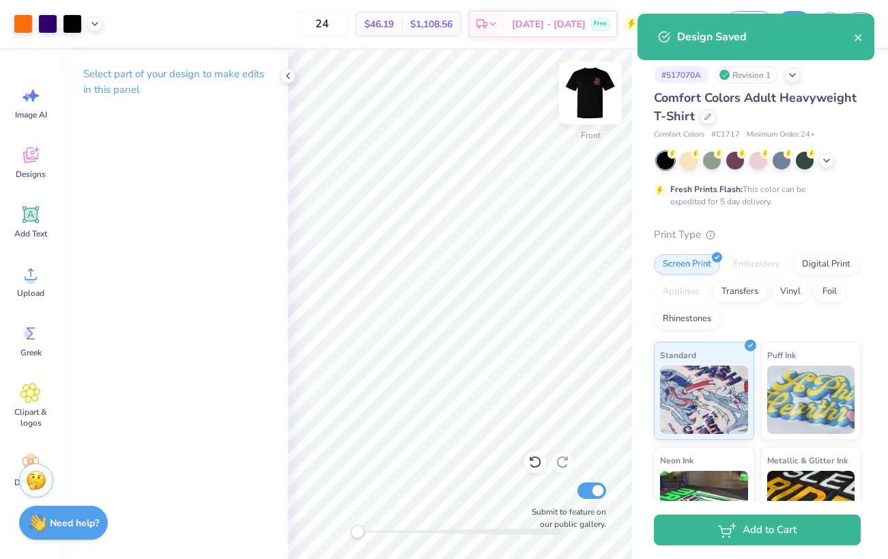
click at [593, 107] on img at bounding box center [590, 93] width 55 height 55
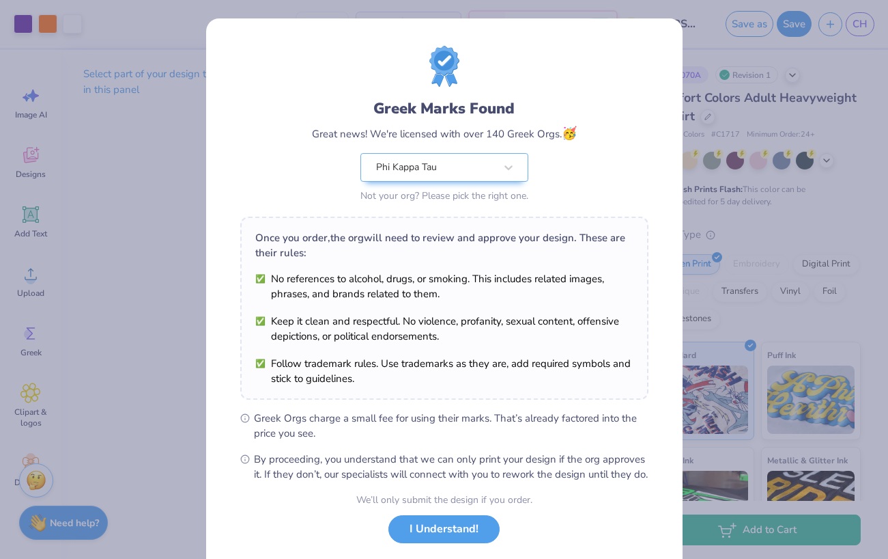
click at [859, 36] on div "Design Saved" at bounding box center [756, 42] width 242 height 62
click at [450, 539] on button "I Understand!" at bounding box center [444, 525] width 111 height 28
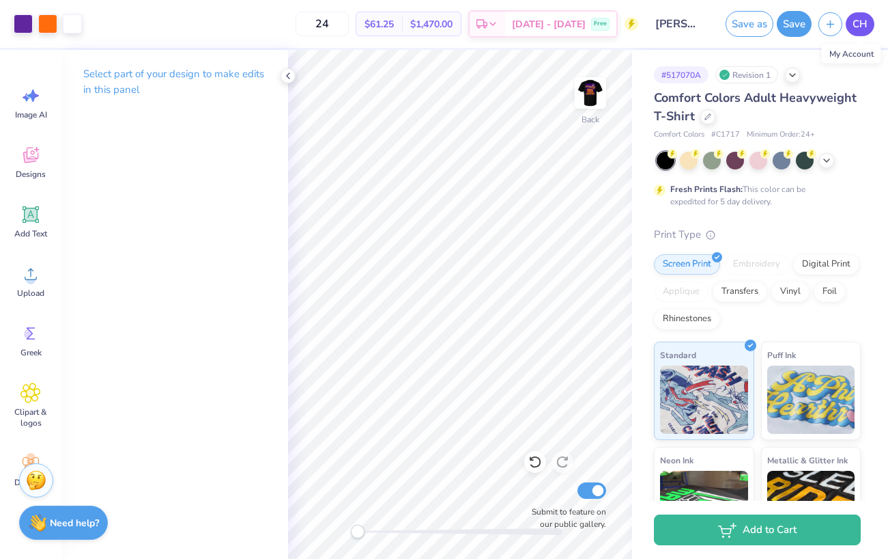
click at [857, 27] on span "CH" at bounding box center [860, 24] width 15 height 16
